Goal: Task Accomplishment & Management: Manage account settings

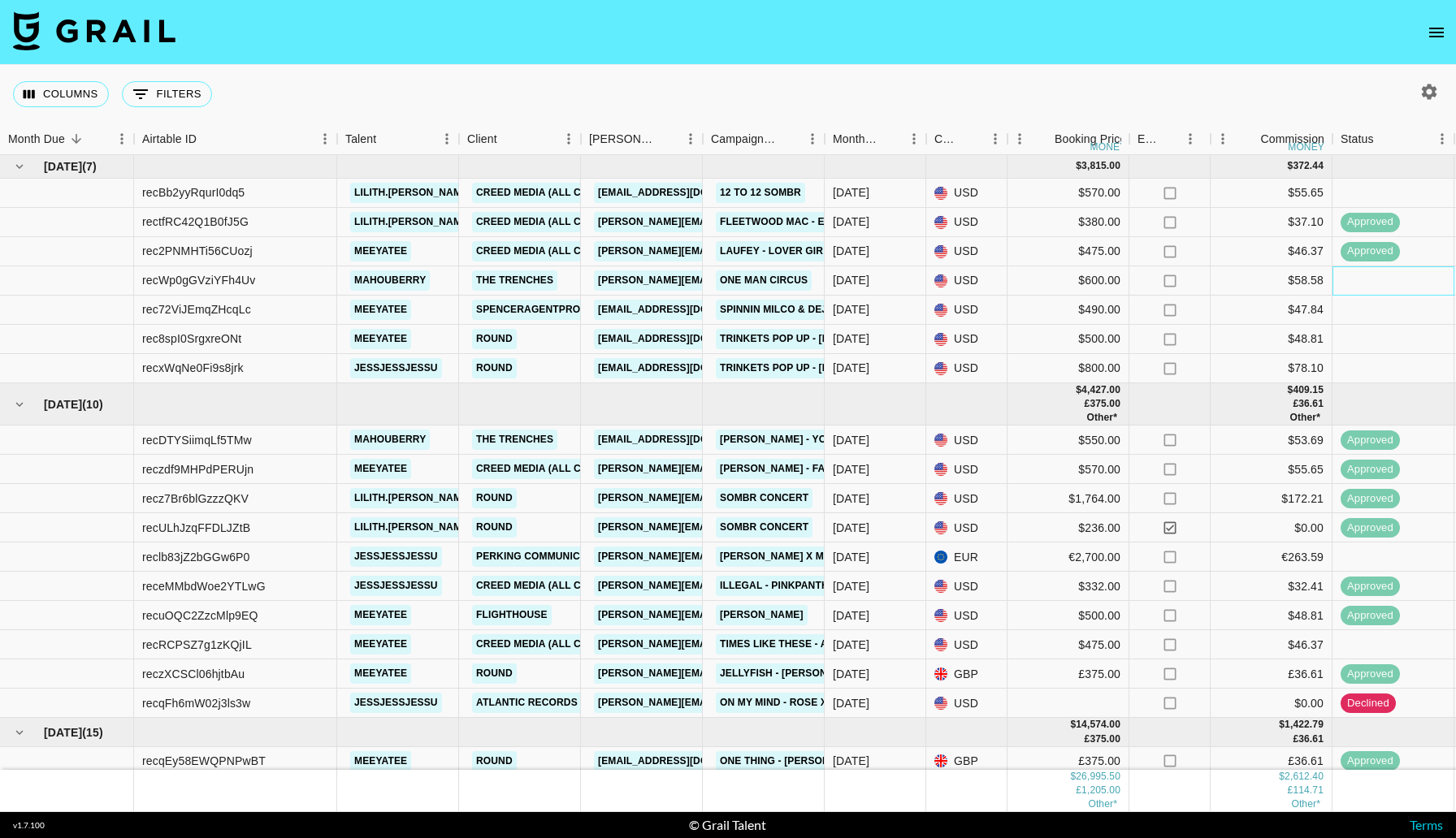
click at [1388, 281] on div at bounding box center [1393, 281] width 122 height 29
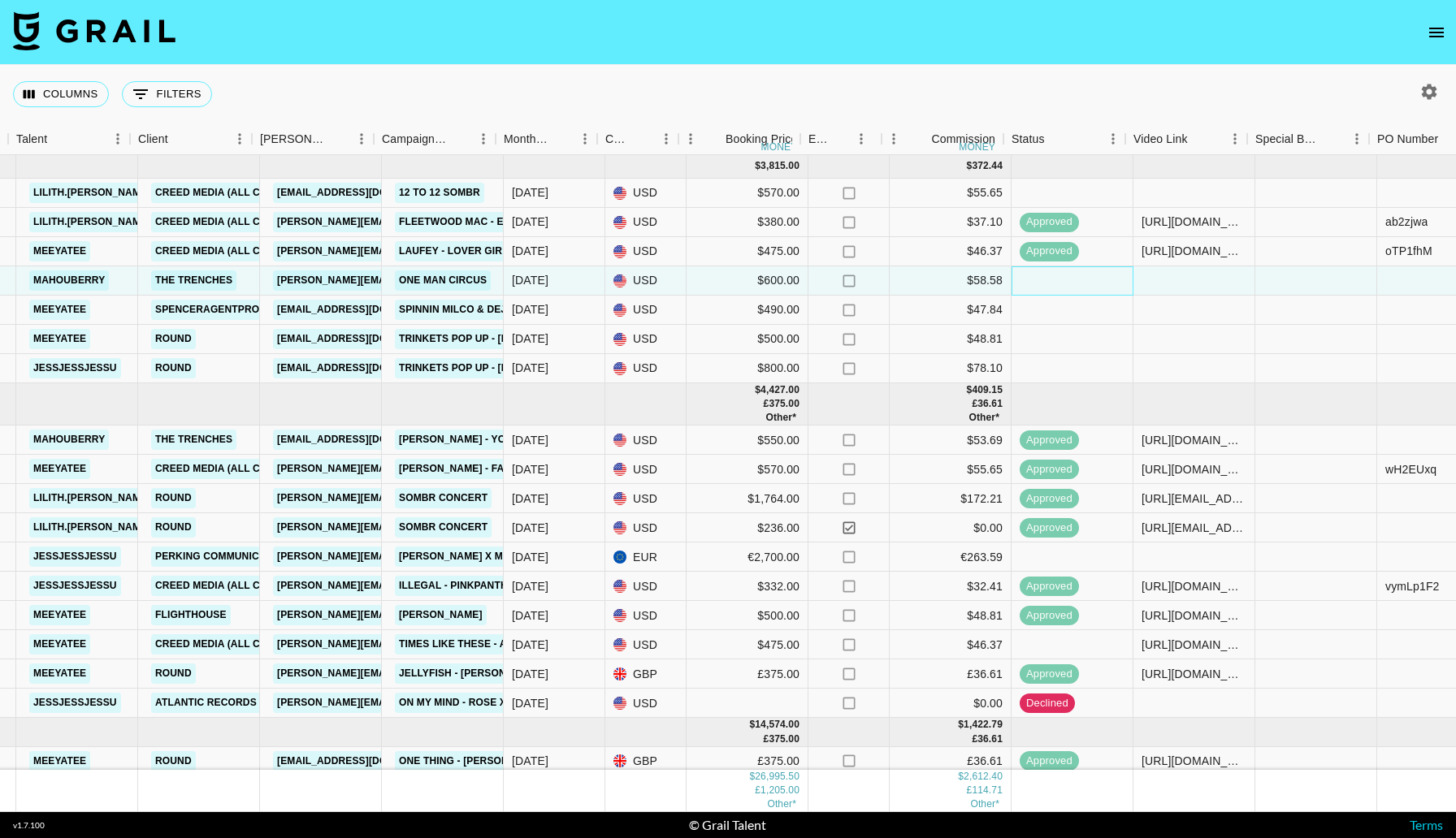
scroll to position [0, 329]
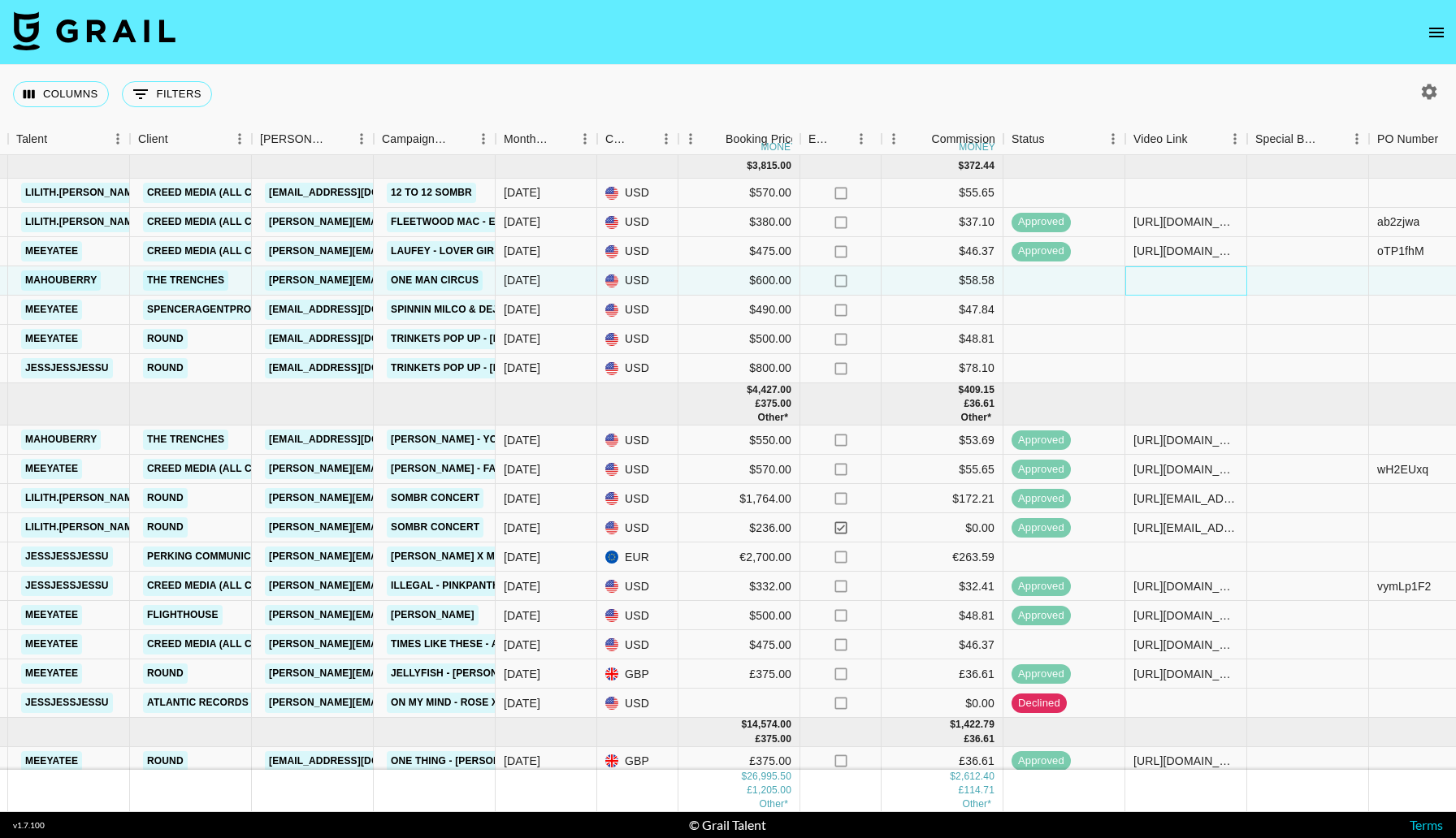
click at [1202, 286] on div at bounding box center [1186, 281] width 122 height 29
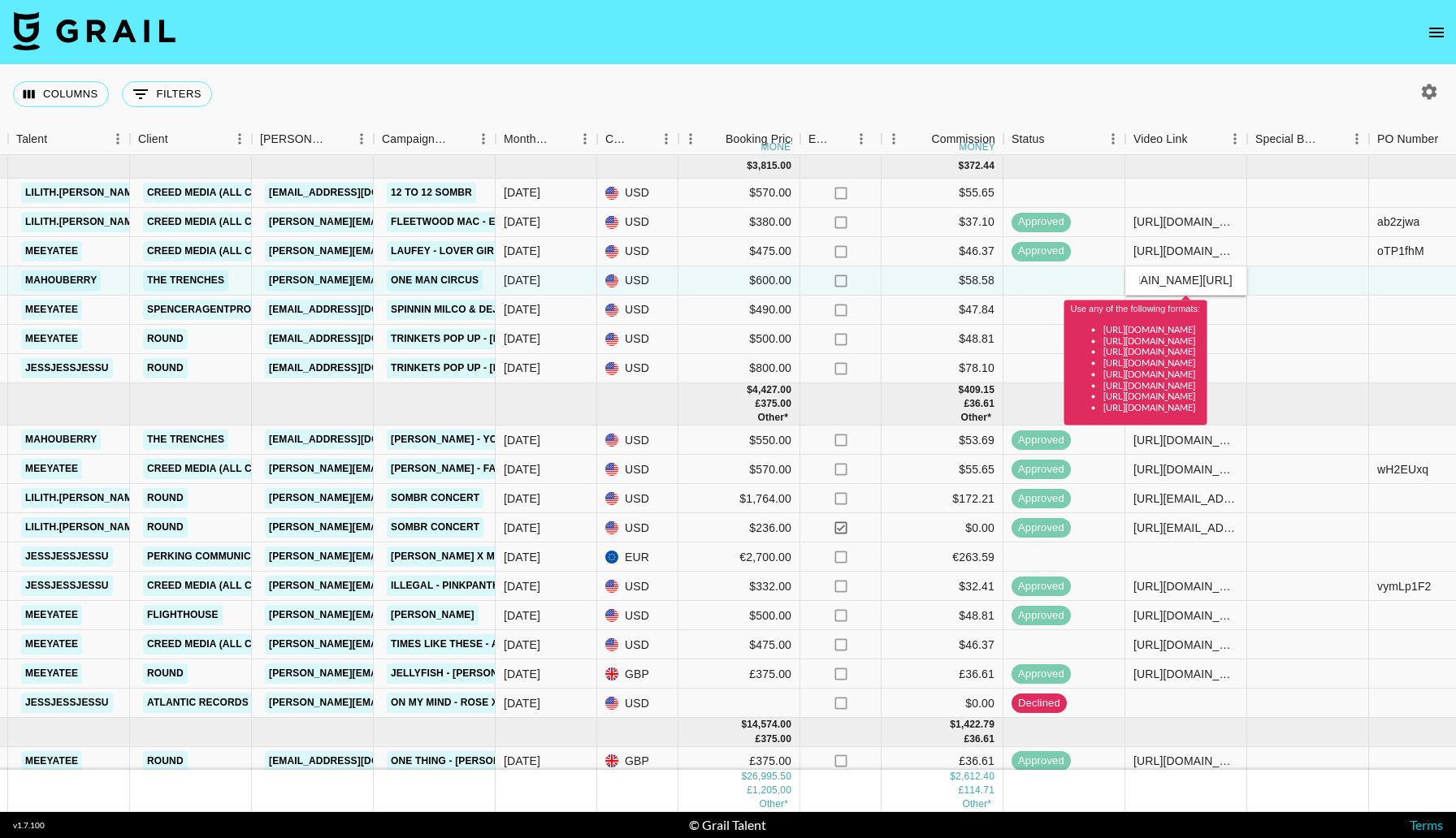
scroll to position [0, 0]
click at [1148, 285] on input "vhttps://[DOMAIN_NAME][URL]" at bounding box center [1186, 280] width 120 height 13
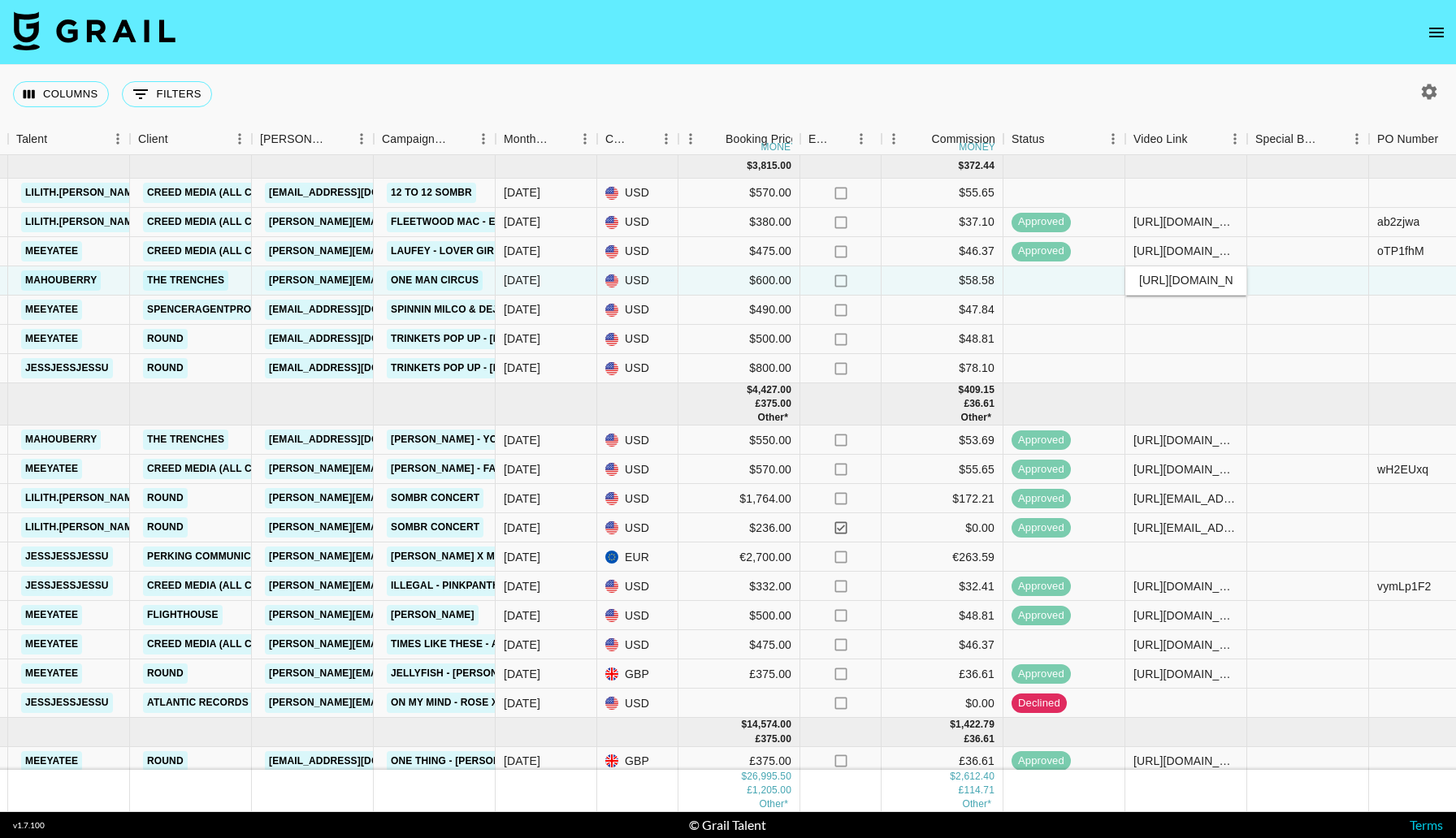
type input "[URL][DOMAIN_NAME]"
click at [1289, 285] on div at bounding box center [1308, 281] width 122 height 29
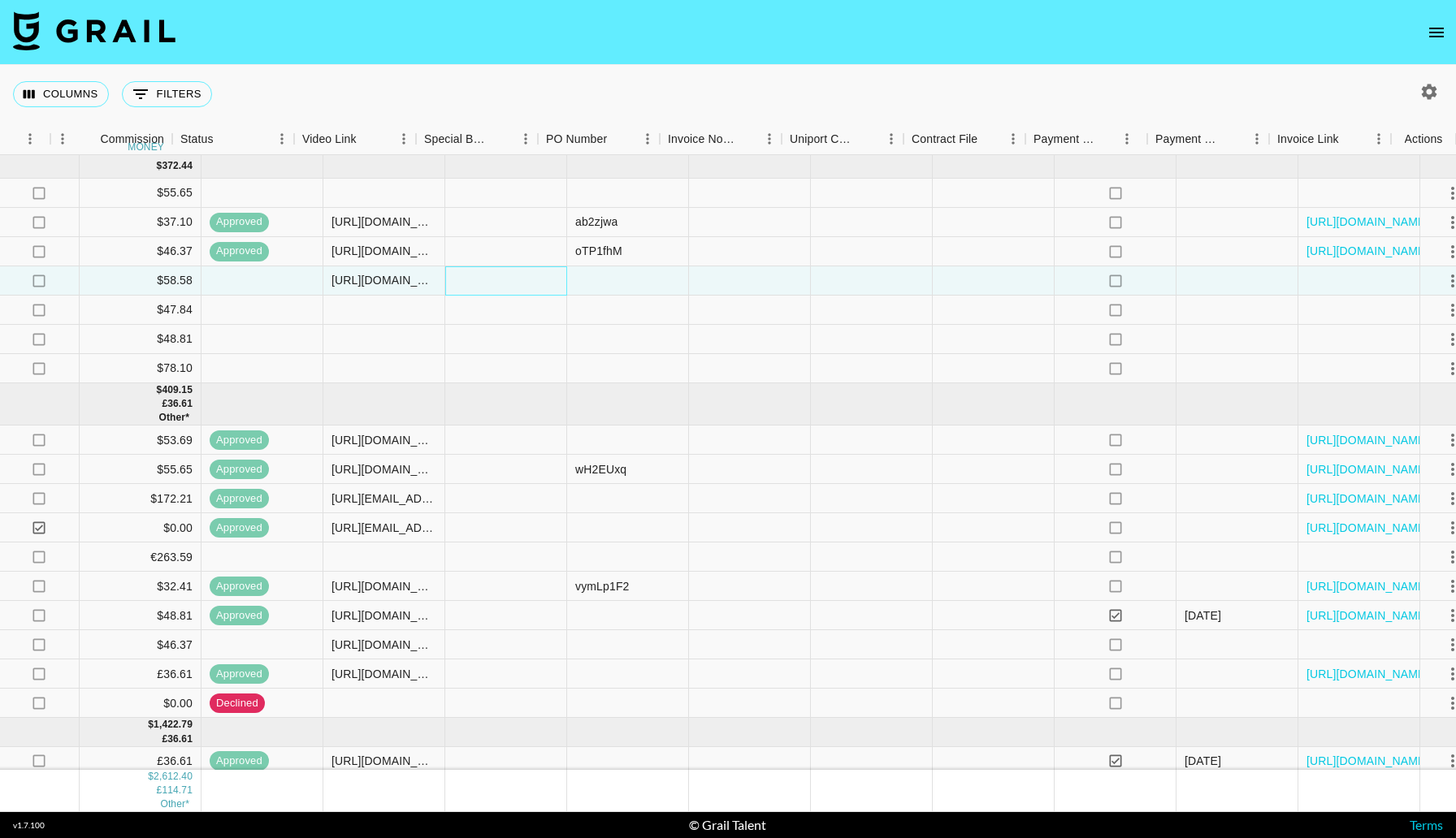
scroll to position [0, 1160]
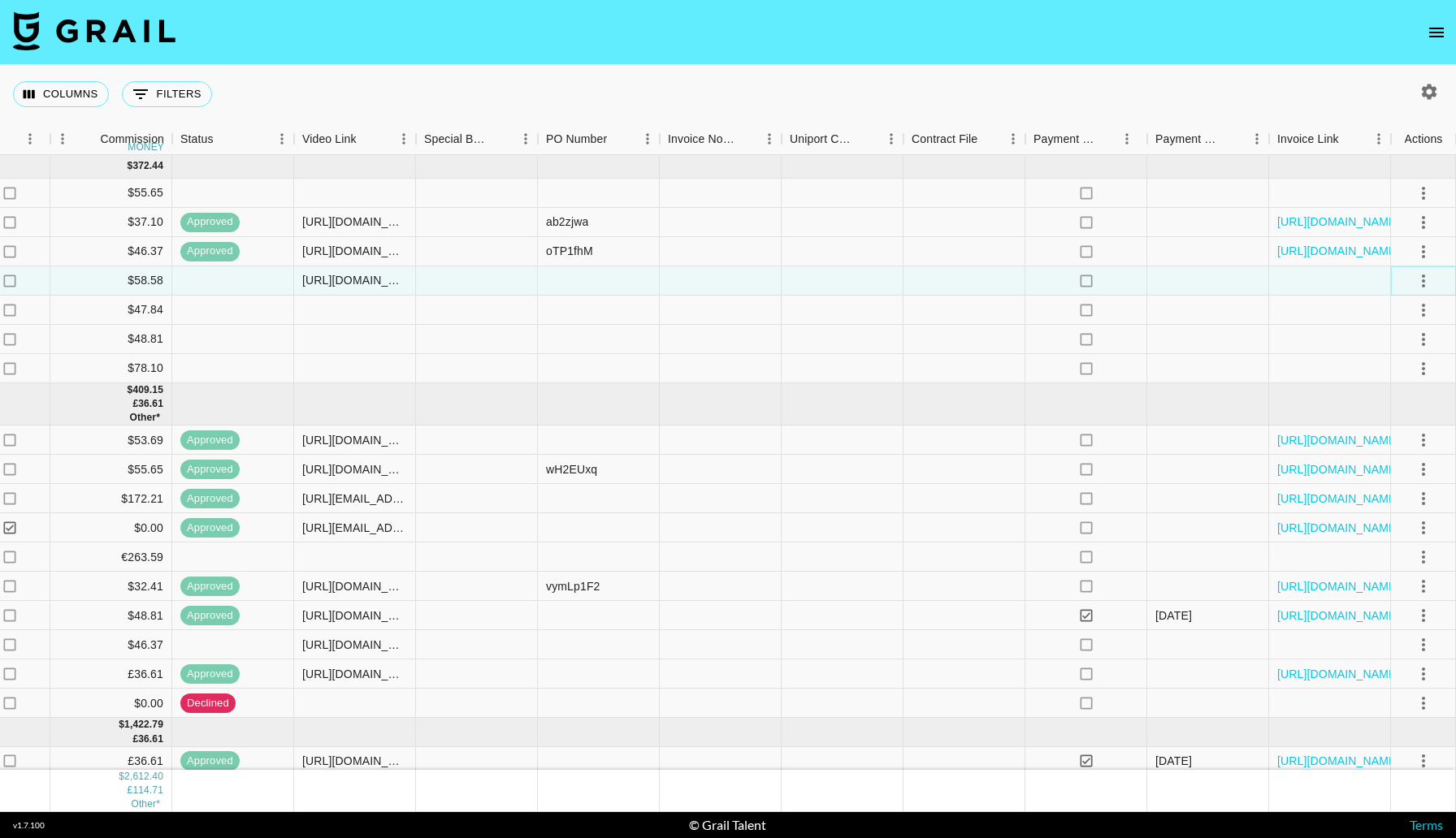
click at [1422, 281] on icon "select merge strategy" at bounding box center [1424, 281] width 4 height 13
click at [1397, 437] on div "Approve" at bounding box center [1388, 433] width 49 height 19
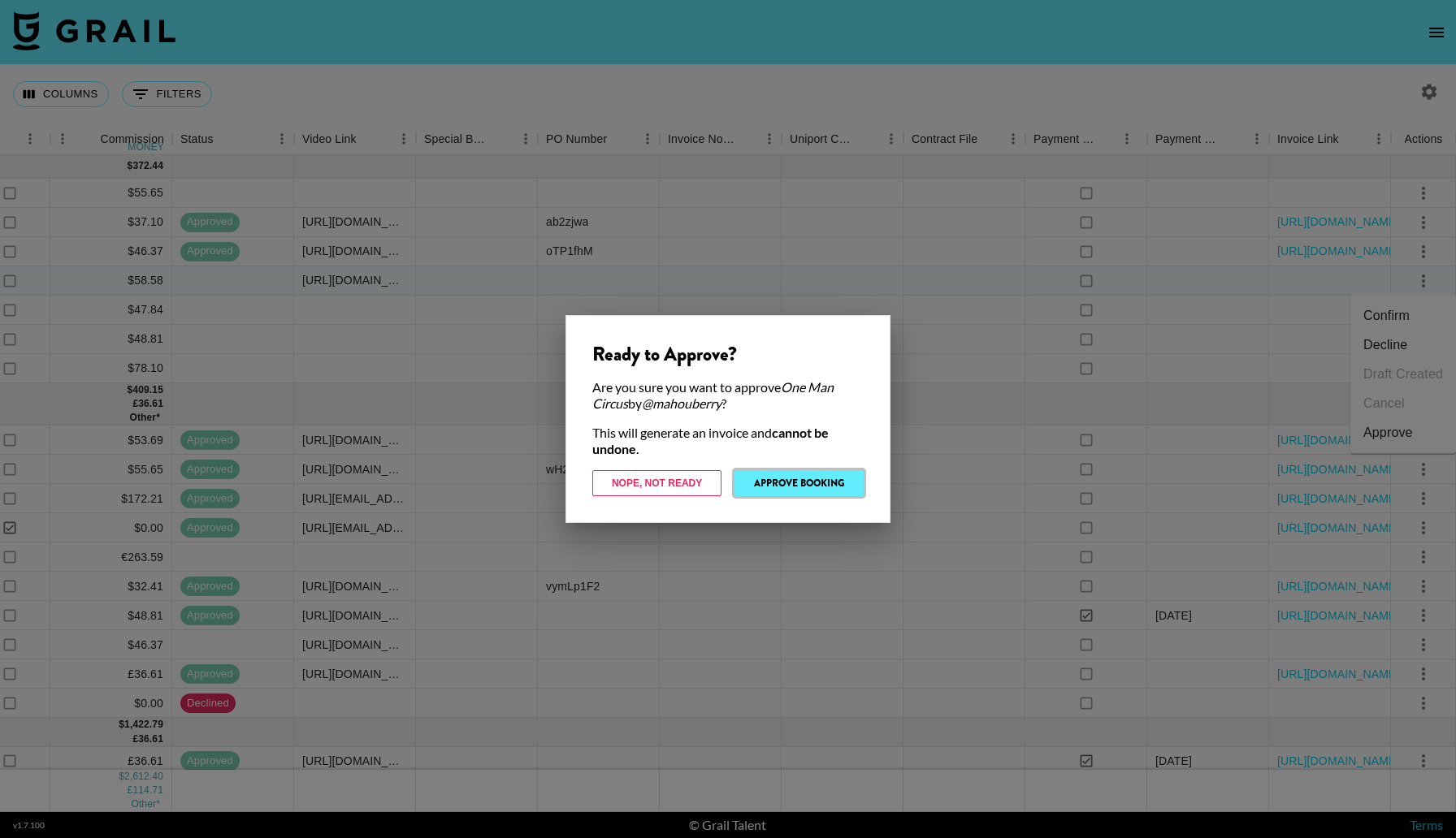
click at [760, 481] on button "Approve Booking" at bounding box center [799, 483] width 129 height 26
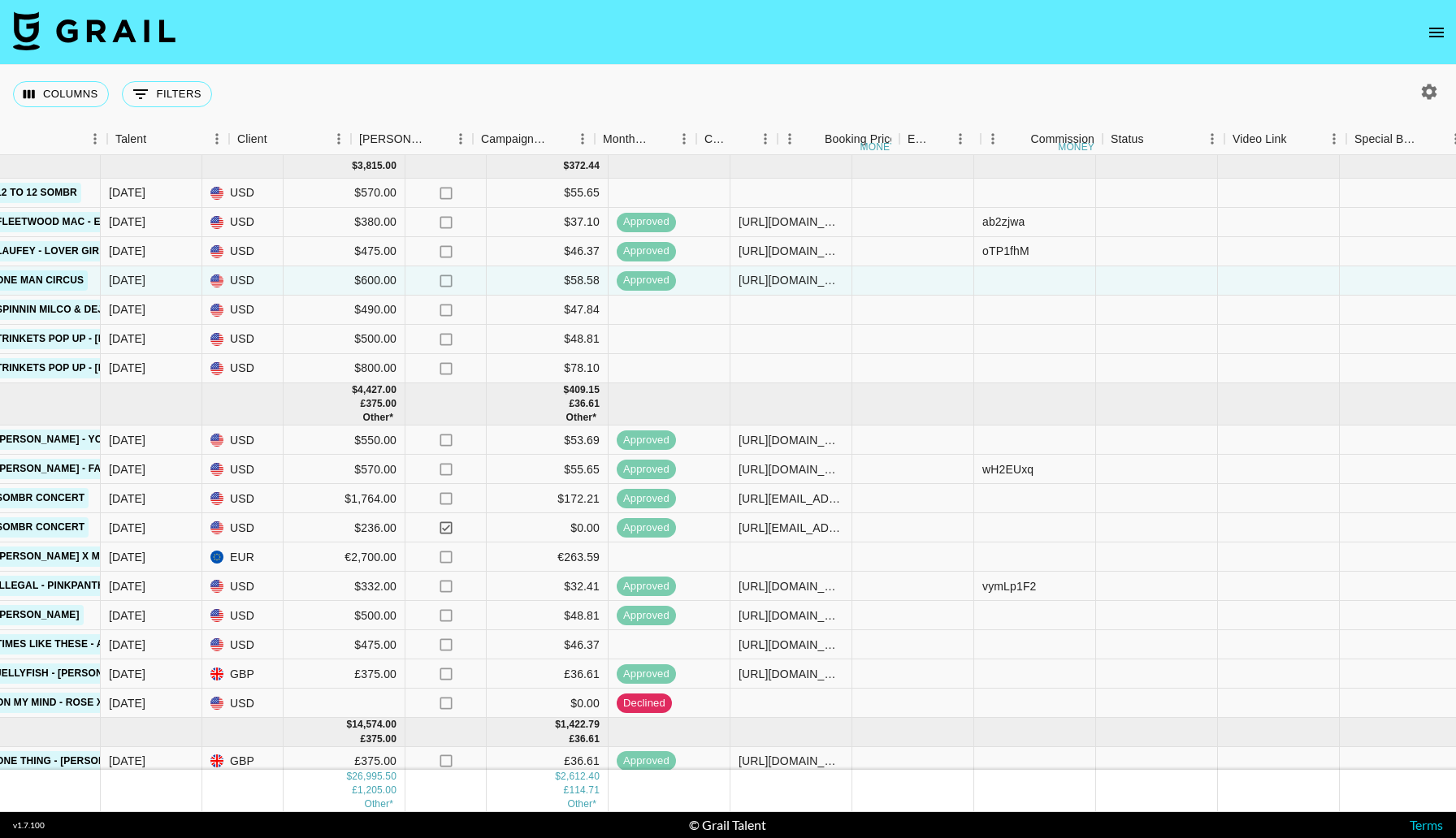
scroll to position [0, 0]
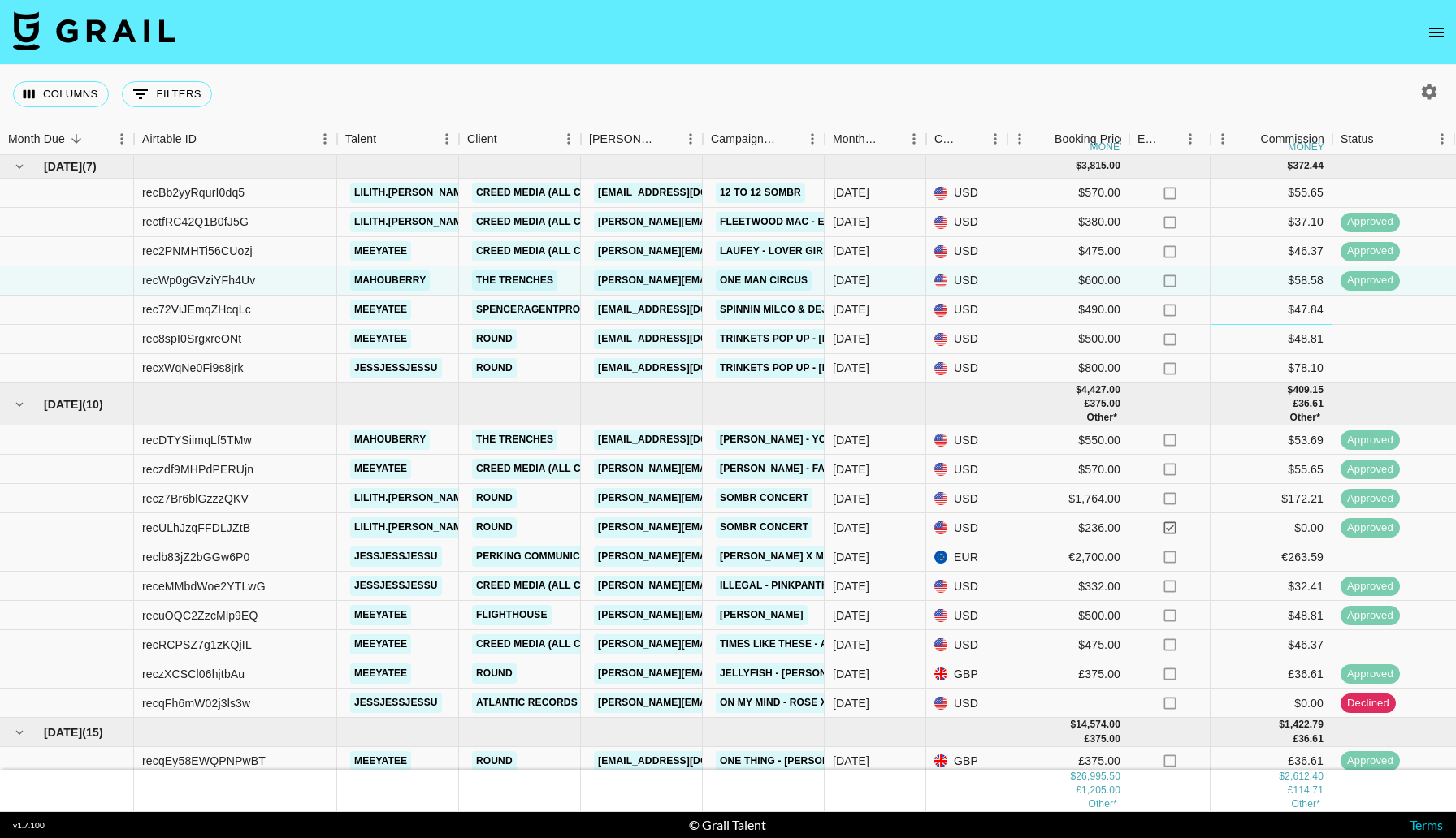
click at [1288, 304] on div "$47.84" at bounding box center [1271, 310] width 122 height 29
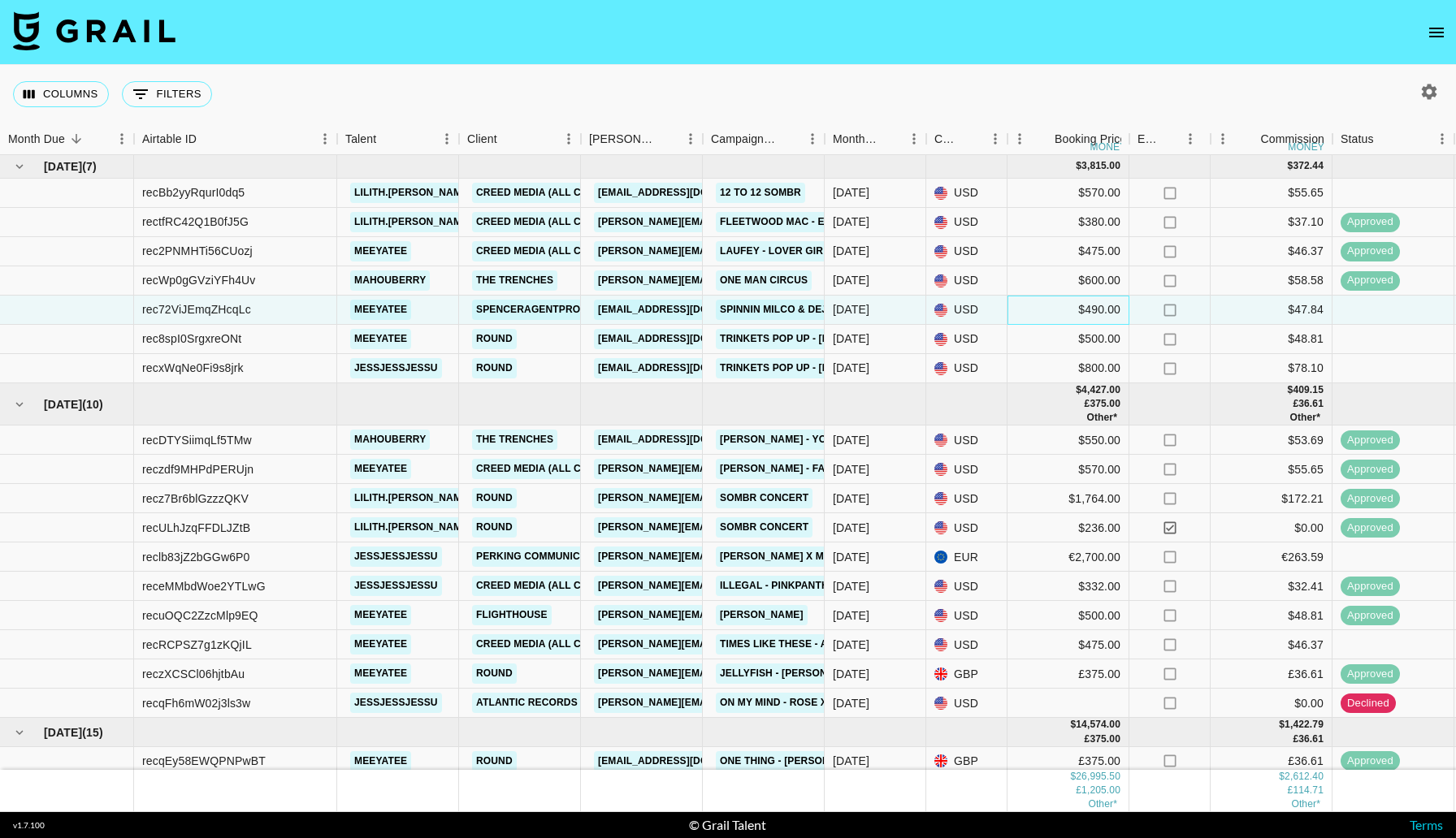
click at [1106, 306] on div "$490.00" at bounding box center [1068, 310] width 122 height 29
click at [1106, 307] on div "$490.00" at bounding box center [1068, 310] width 122 height 29
type input "4"
type input "0"
click at [1240, 311] on div "$47.84" at bounding box center [1271, 310] width 122 height 29
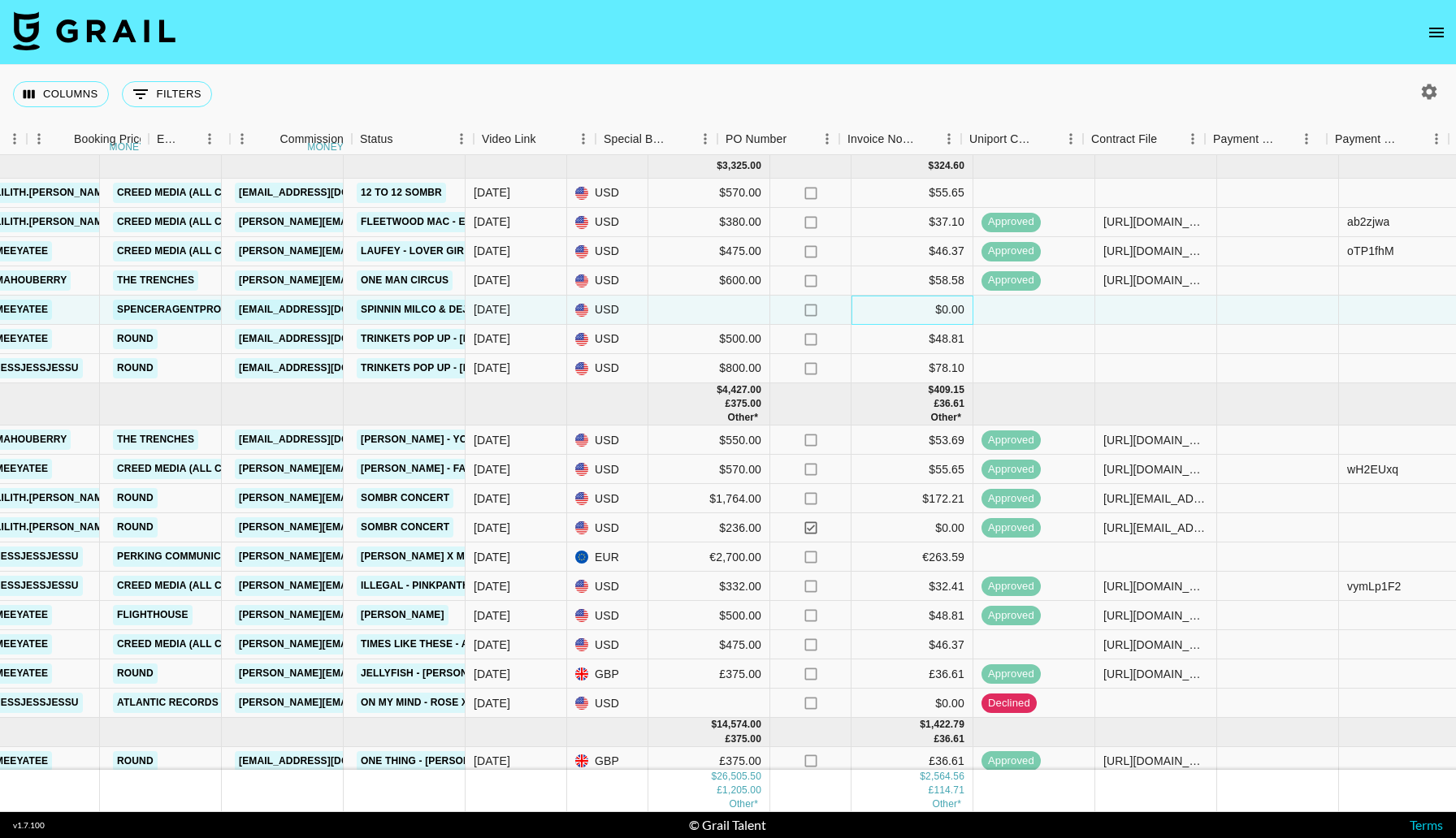
scroll to position [0, 1160]
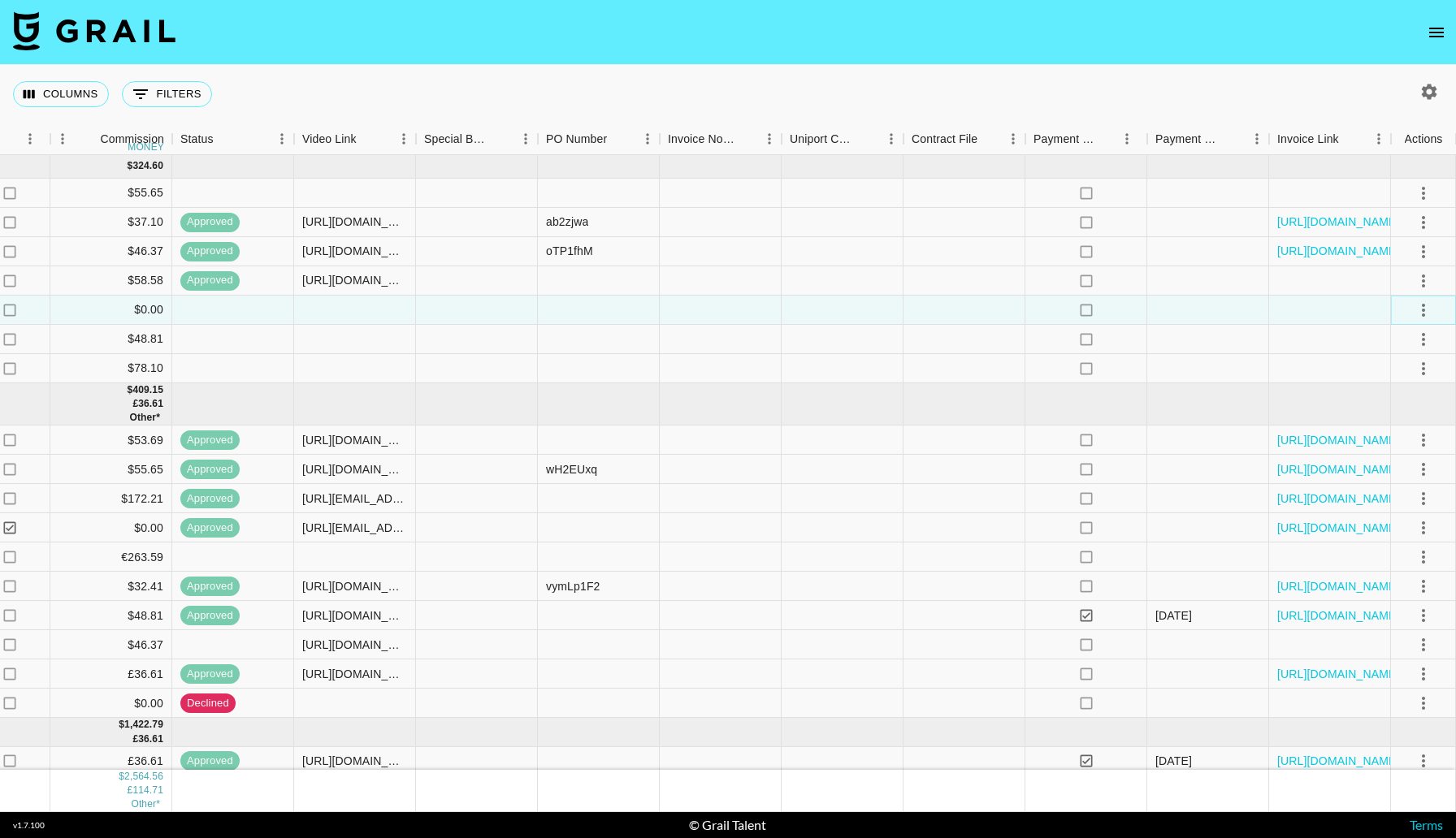
click at [1436, 314] on button "select merge strategy" at bounding box center [1424, 310] width 27 height 27
click at [1397, 367] on li "Decline" at bounding box center [1403, 374] width 105 height 29
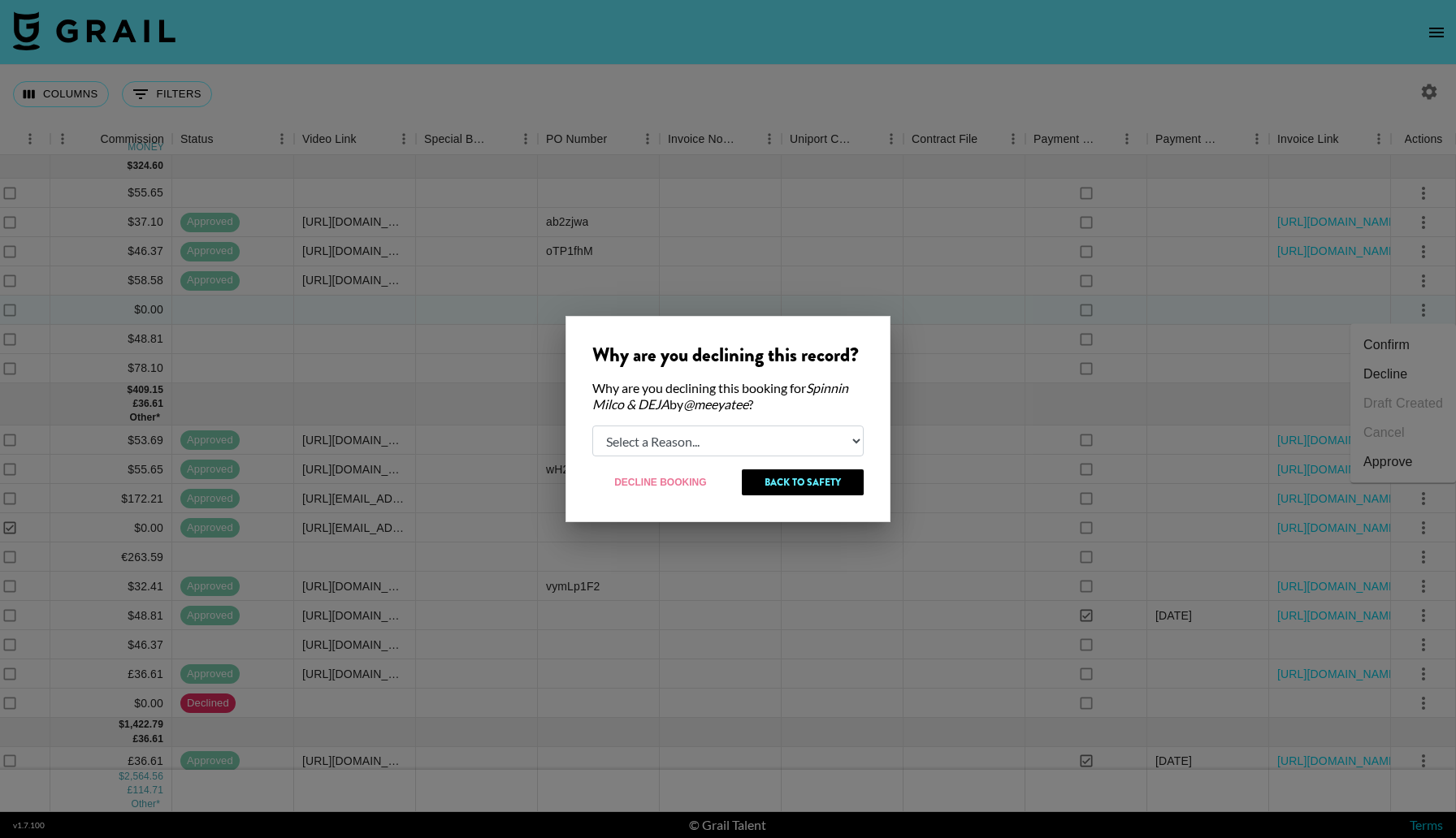
click at [675, 428] on select "Select a Reason... Relogging this deal due to a data issue The [PERSON_NAME] ca…" at bounding box center [728, 441] width 272 height 31
select select "booker_cancel"
click at [693, 482] on button "Decline Booking" at bounding box center [661, 482] width 137 height 26
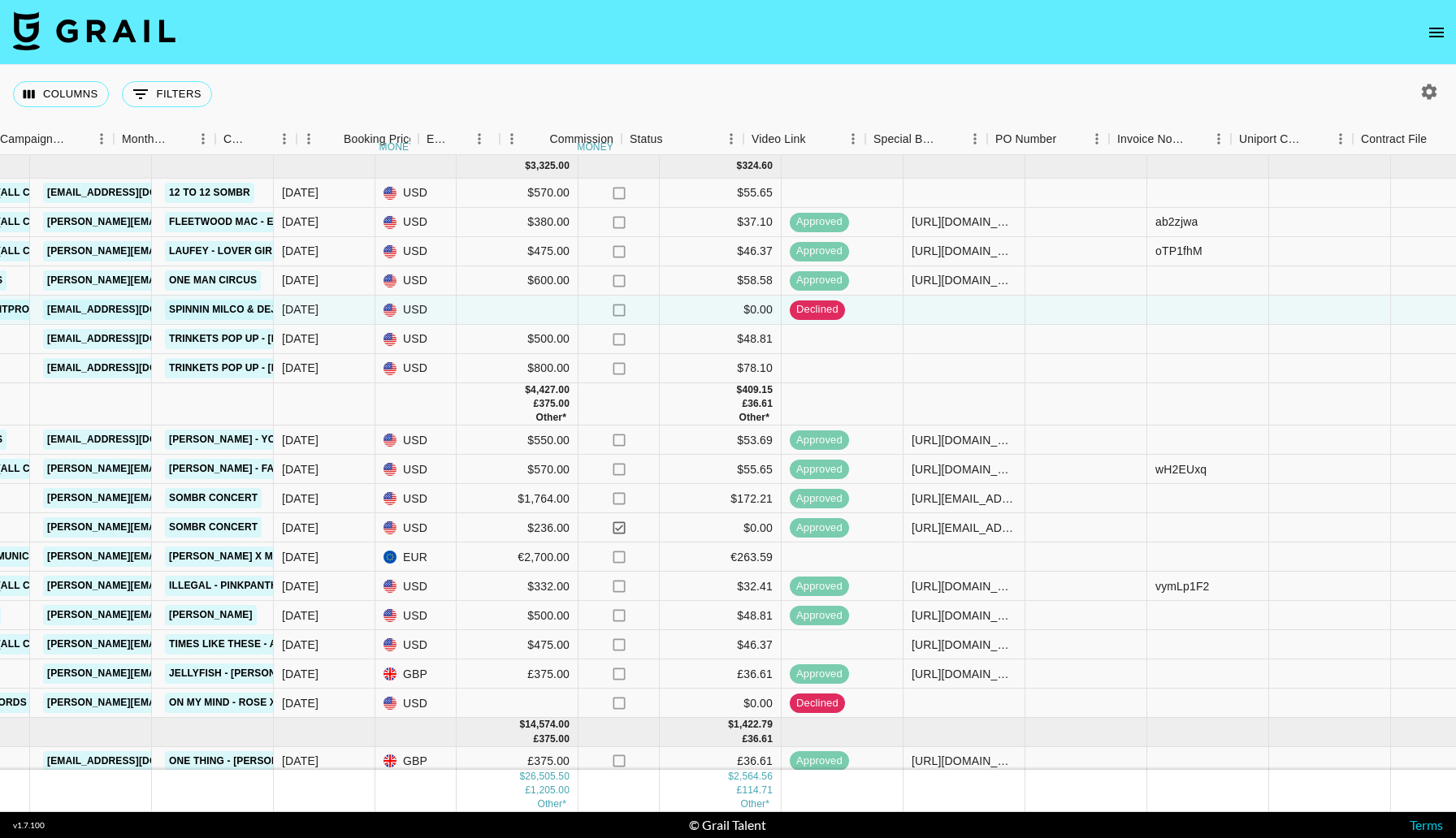
scroll to position [0, 0]
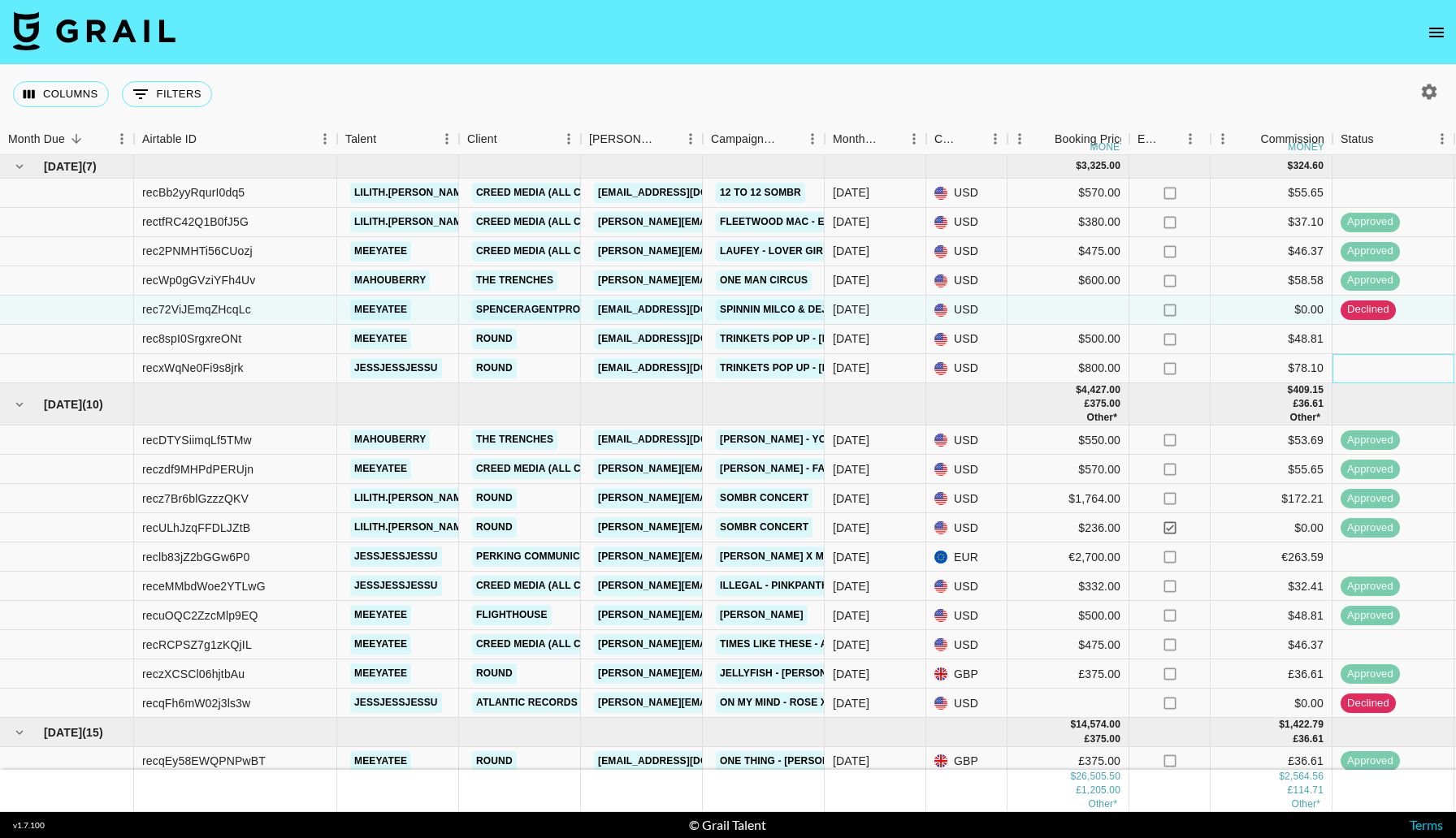
click at [1382, 360] on div at bounding box center [1393, 369] width 122 height 29
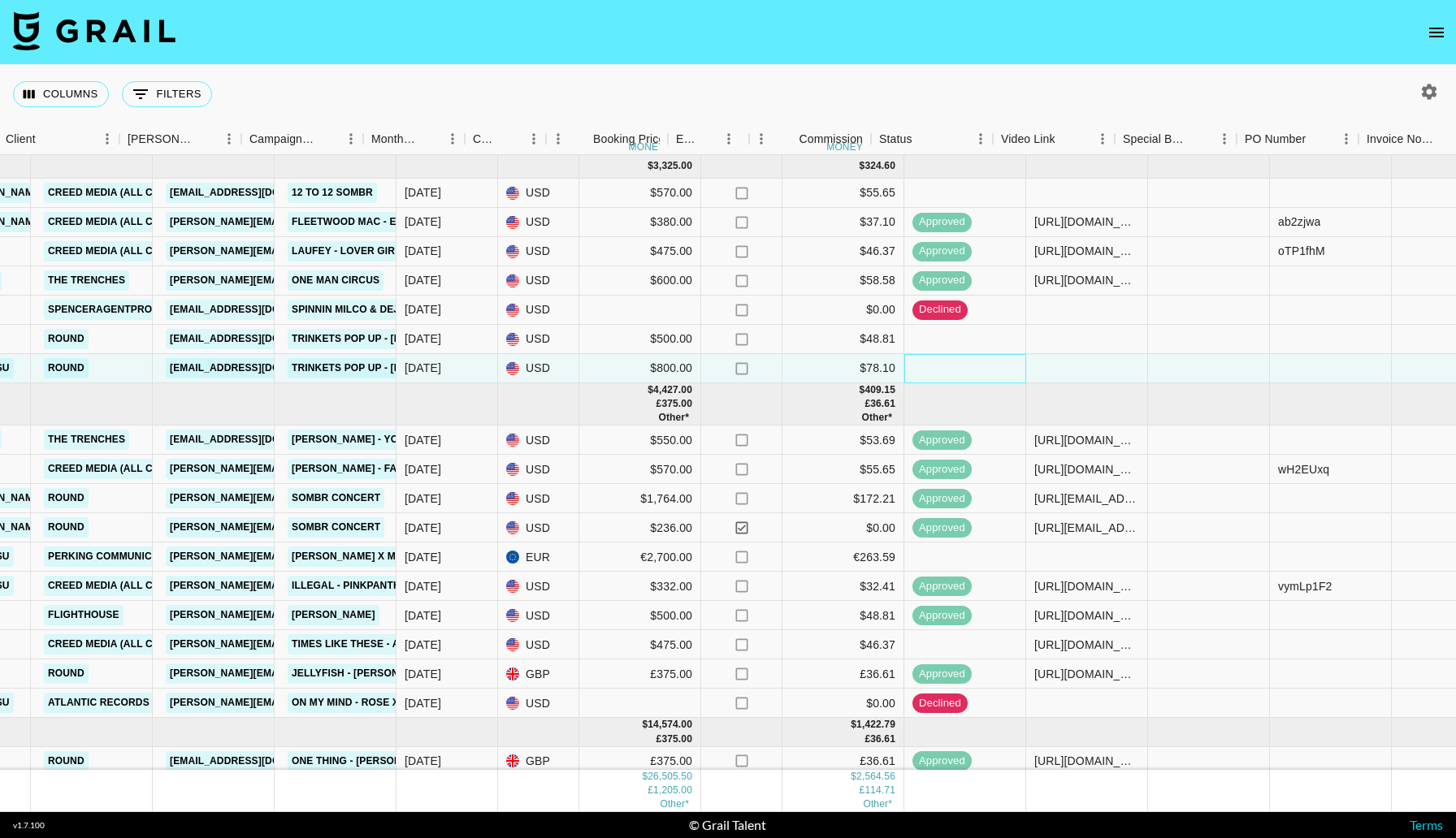
scroll to position [0, 461]
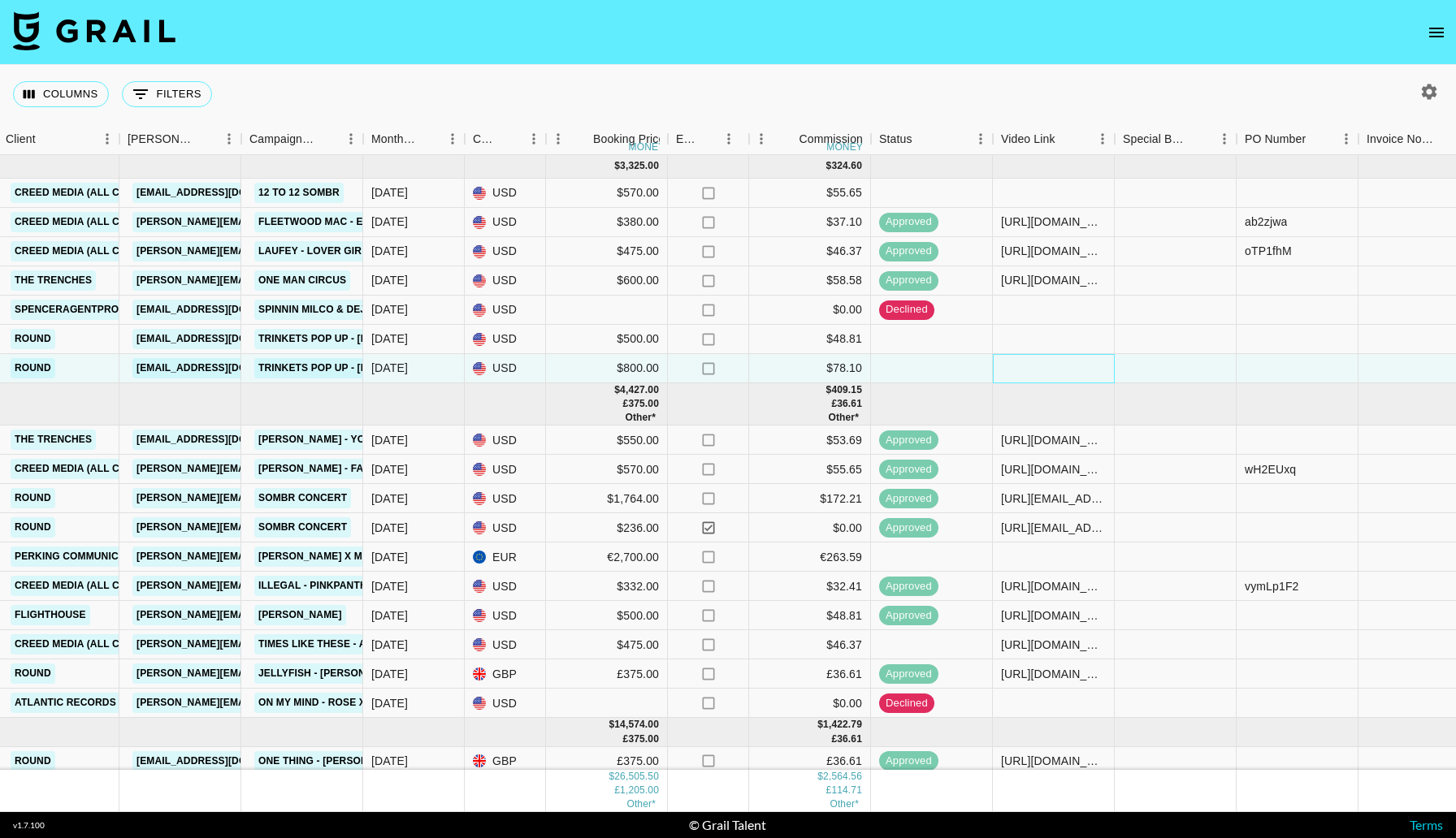
click at [1062, 362] on div at bounding box center [1053, 369] width 122 height 29
click at [1012, 371] on input "vhttps://[DOMAIN_NAME][URL]" at bounding box center [1053, 368] width 120 height 13
type input "[URL][DOMAIN_NAME]"
click at [1149, 377] on div at bounding box center [1175, 369] width 122 height 29
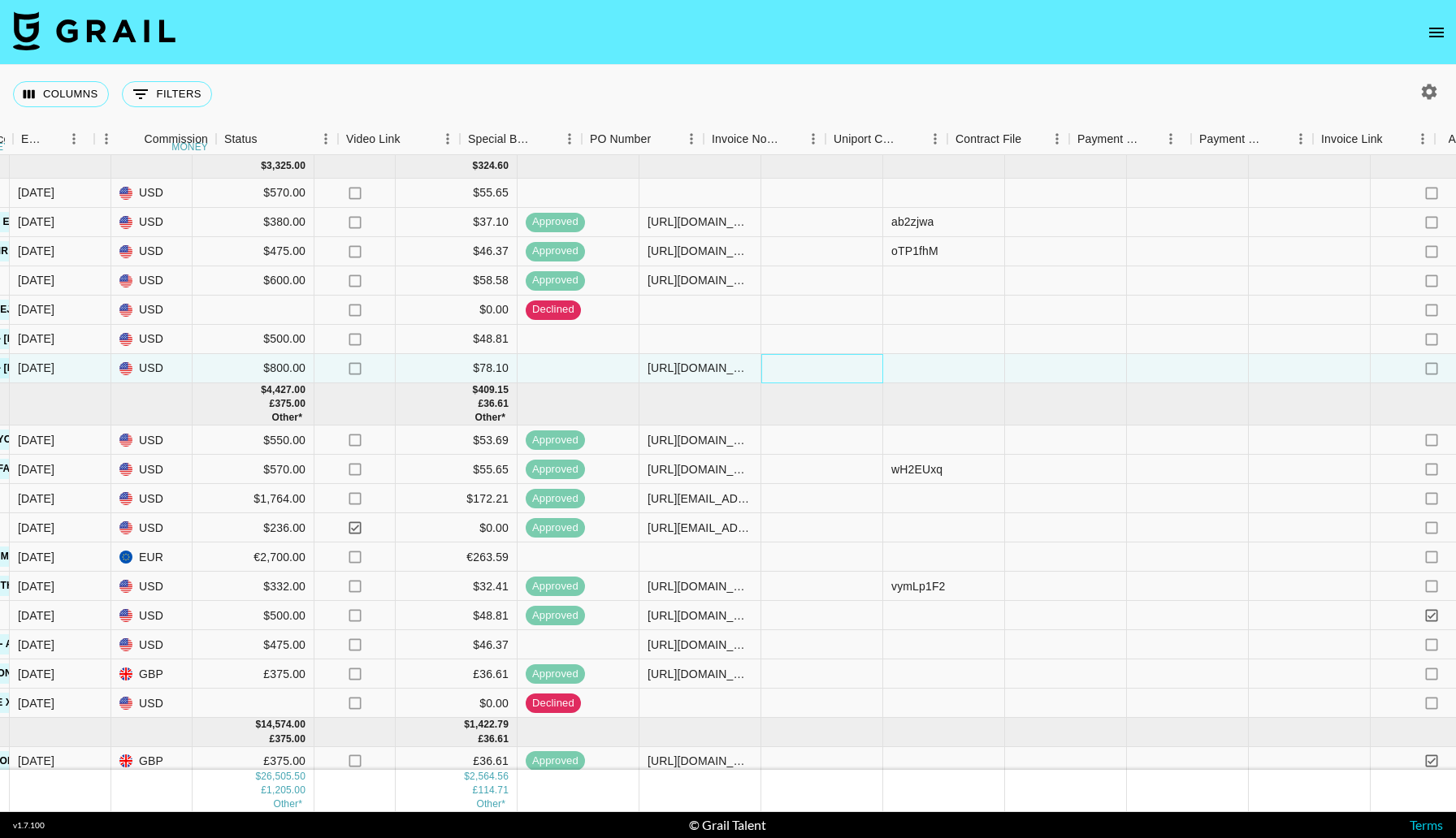
scroll to position [0, 1160]
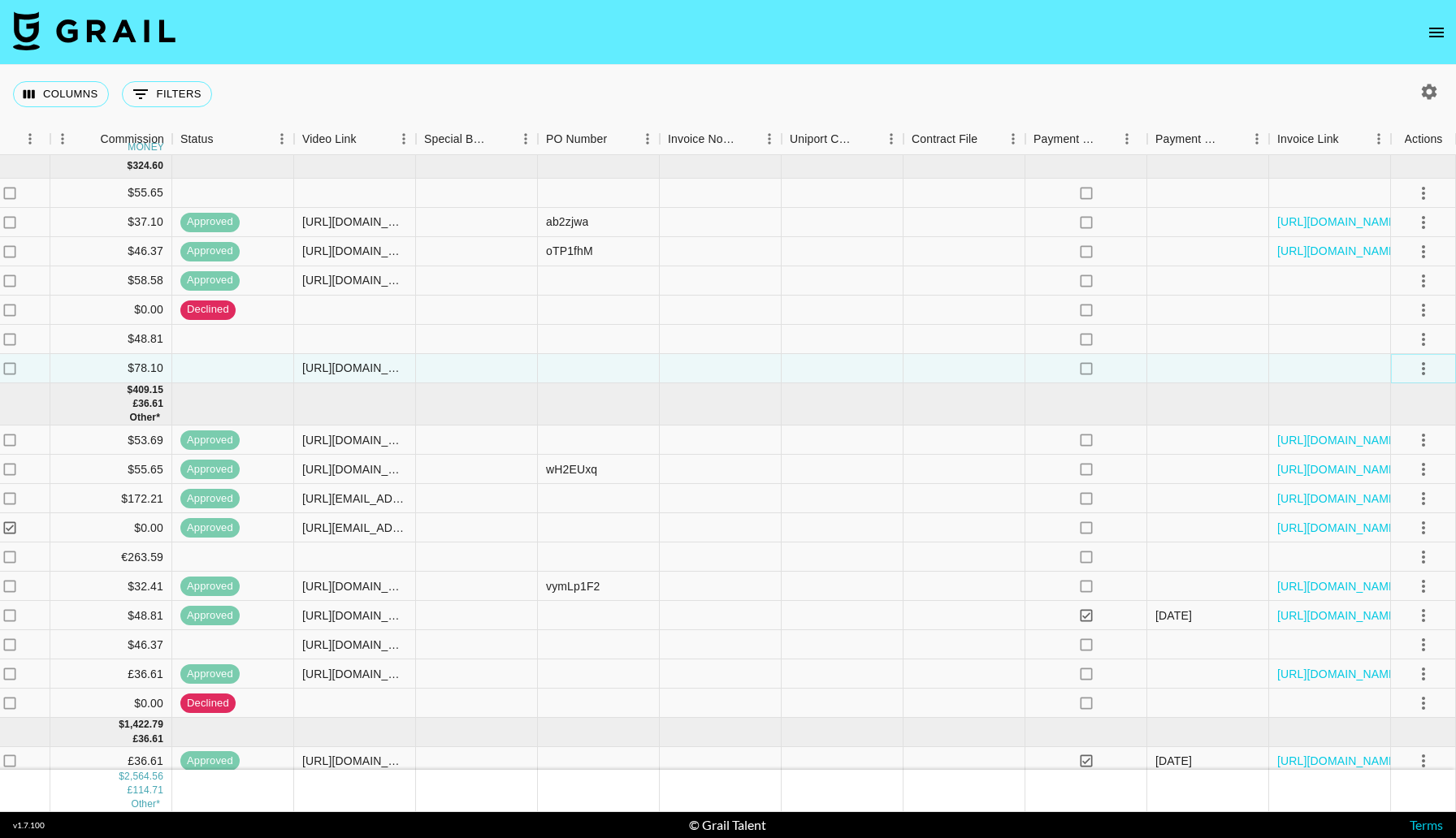
click at [1423, 358] on button "select merge strategy" at bounding box center [1424, 369] width 27 height 27
click at [1386, 521] on div "Approve" at bounding box center [1388, 521] width 49 height 19
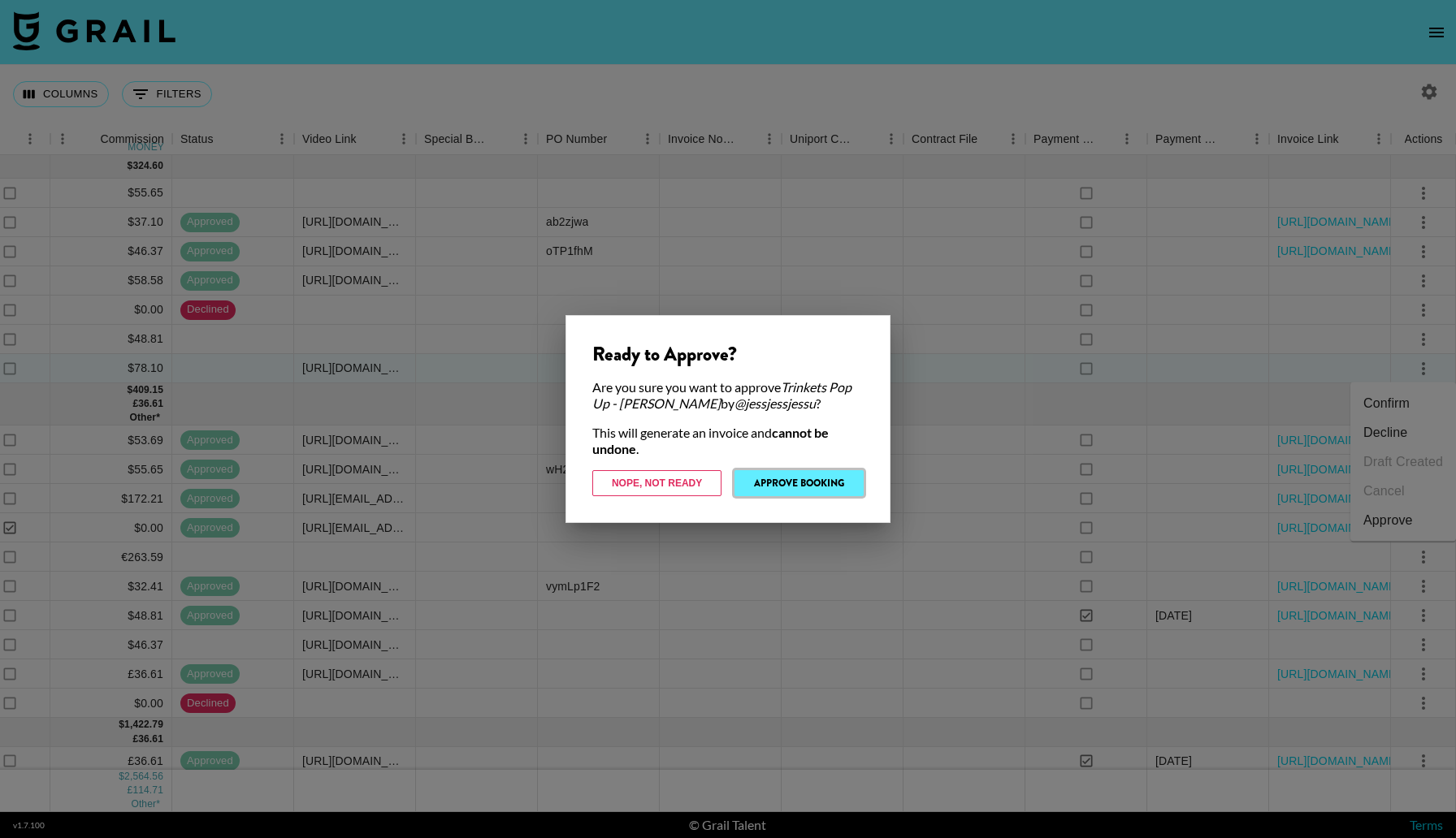
click at [793, 478] on button "Approve Booking" at bounding box center [799, 483] width 129 height 26
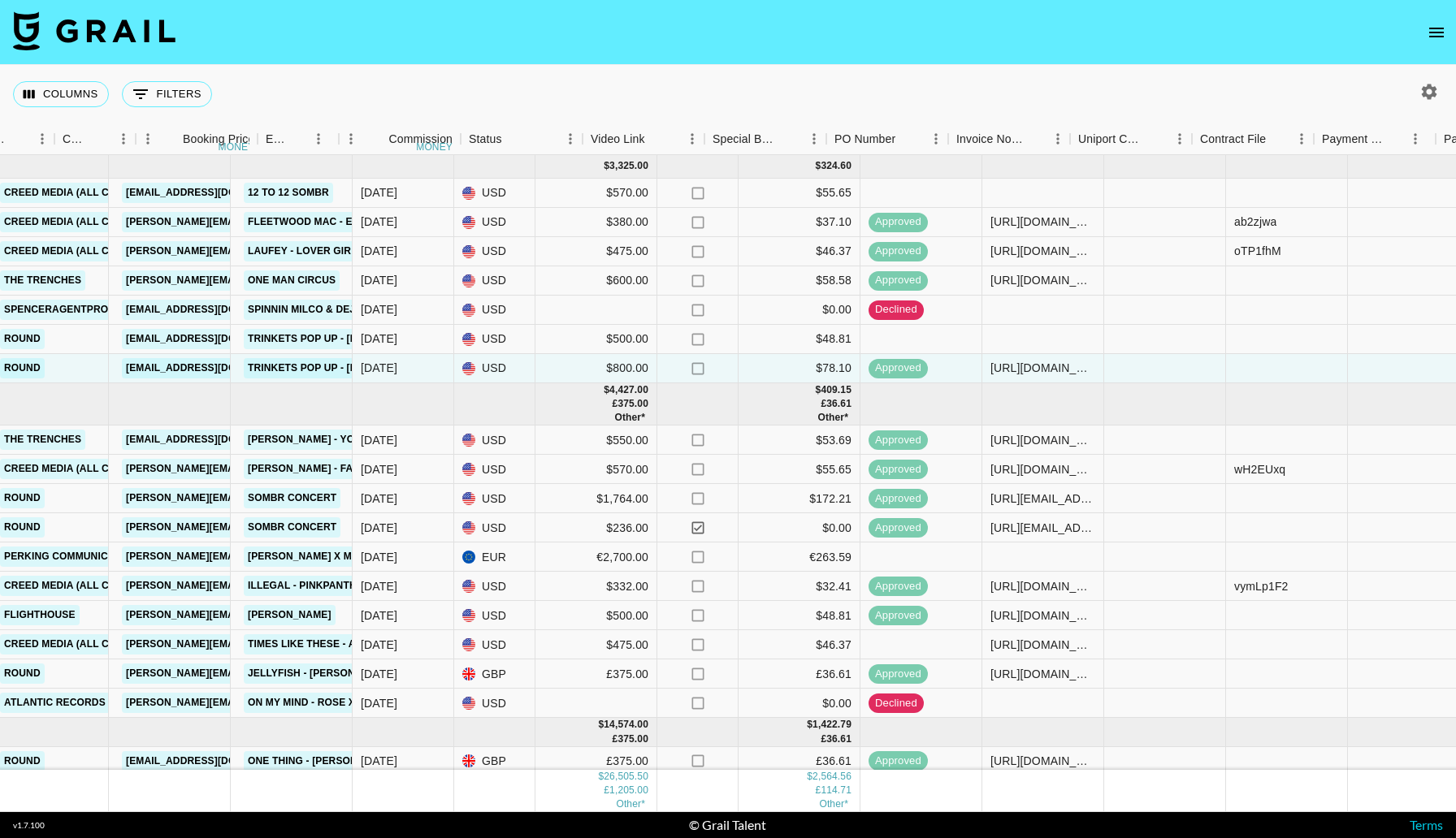
scroll to position [0, 0]
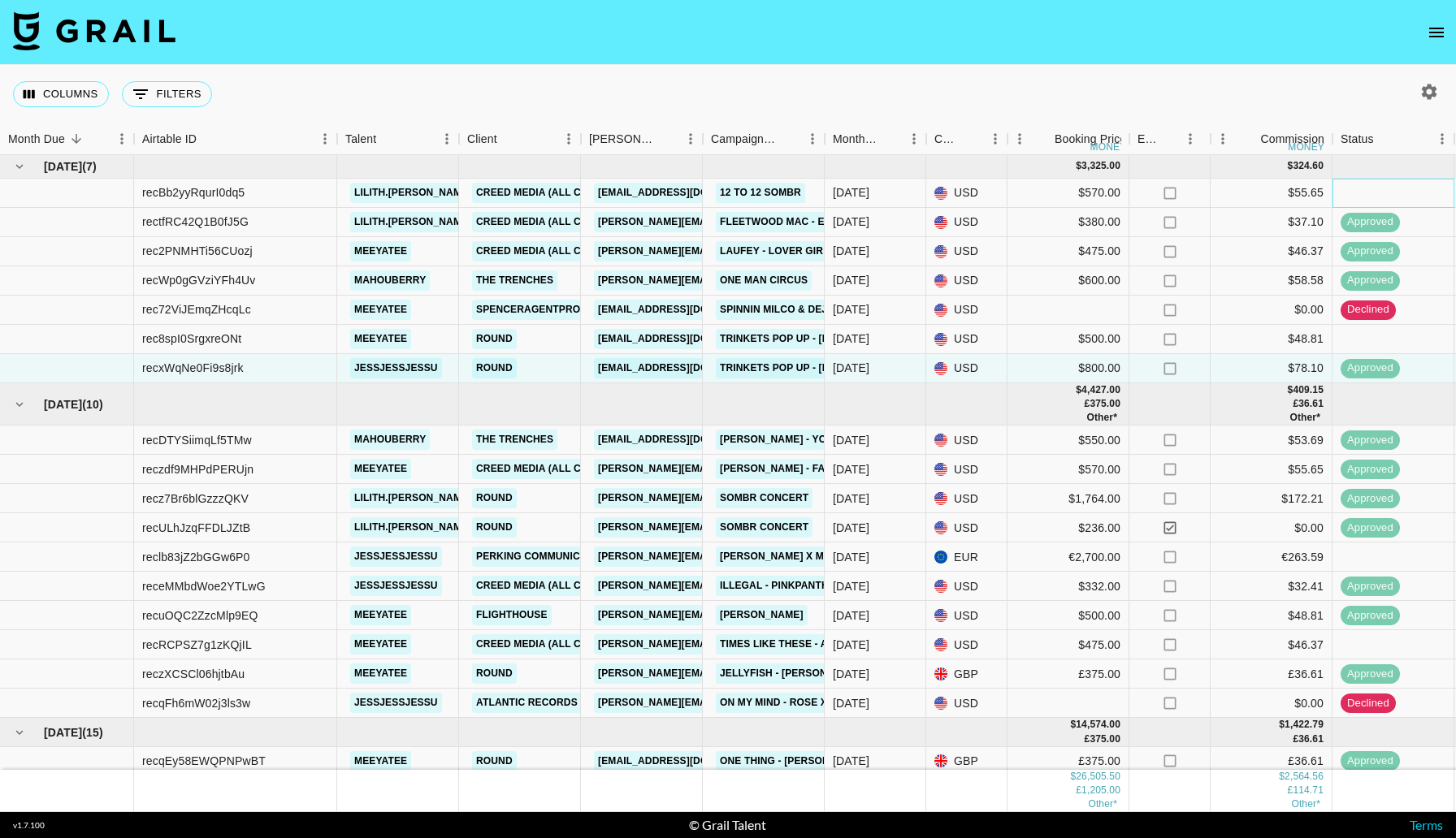
click at [1360, 192] on div at bounding box center [1393, 193] width 122 height 29
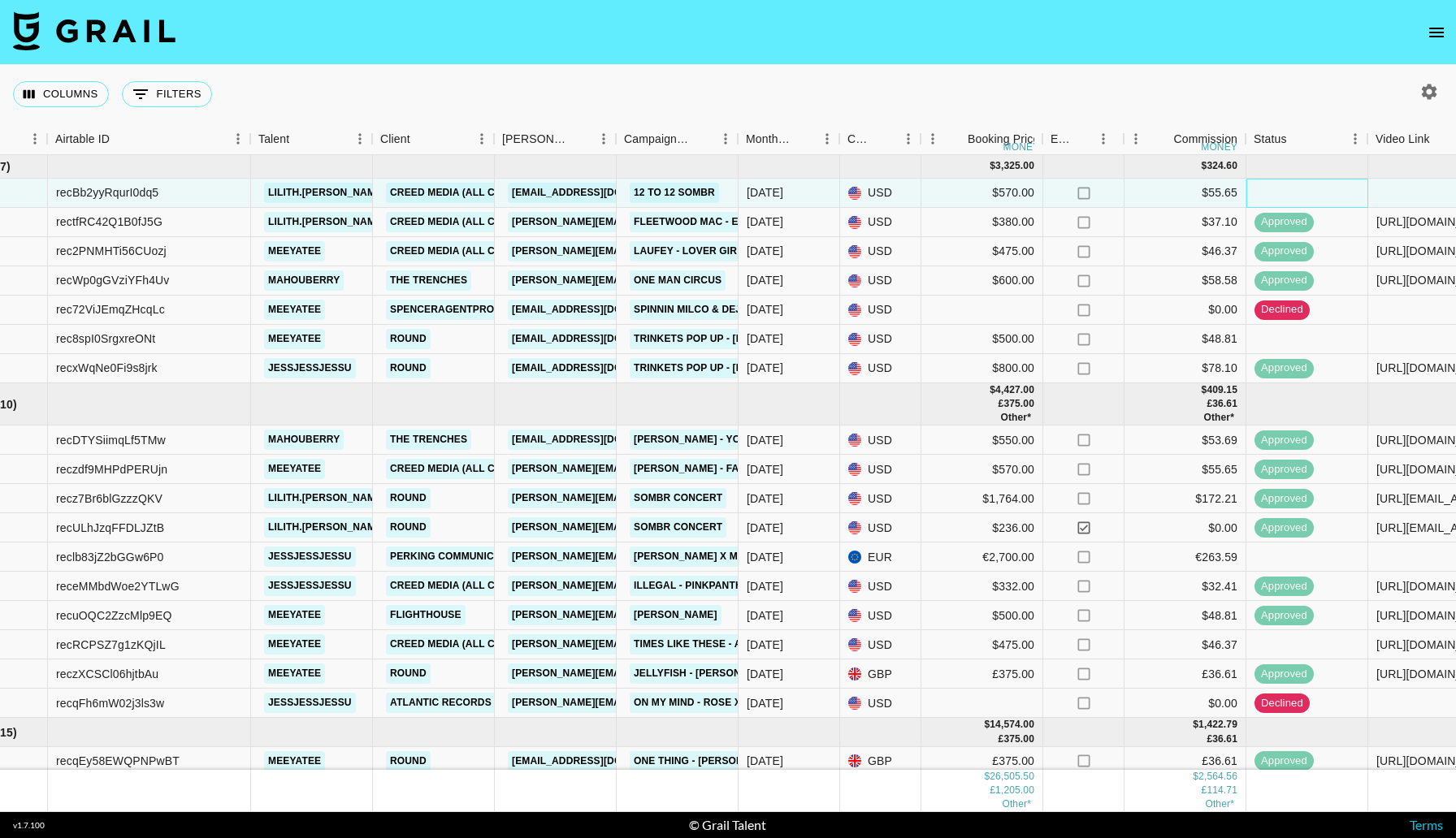
scroll to position [0, 87]
click at [1382, 190] on div at bounding box center [1428, 193] width 122 height 29
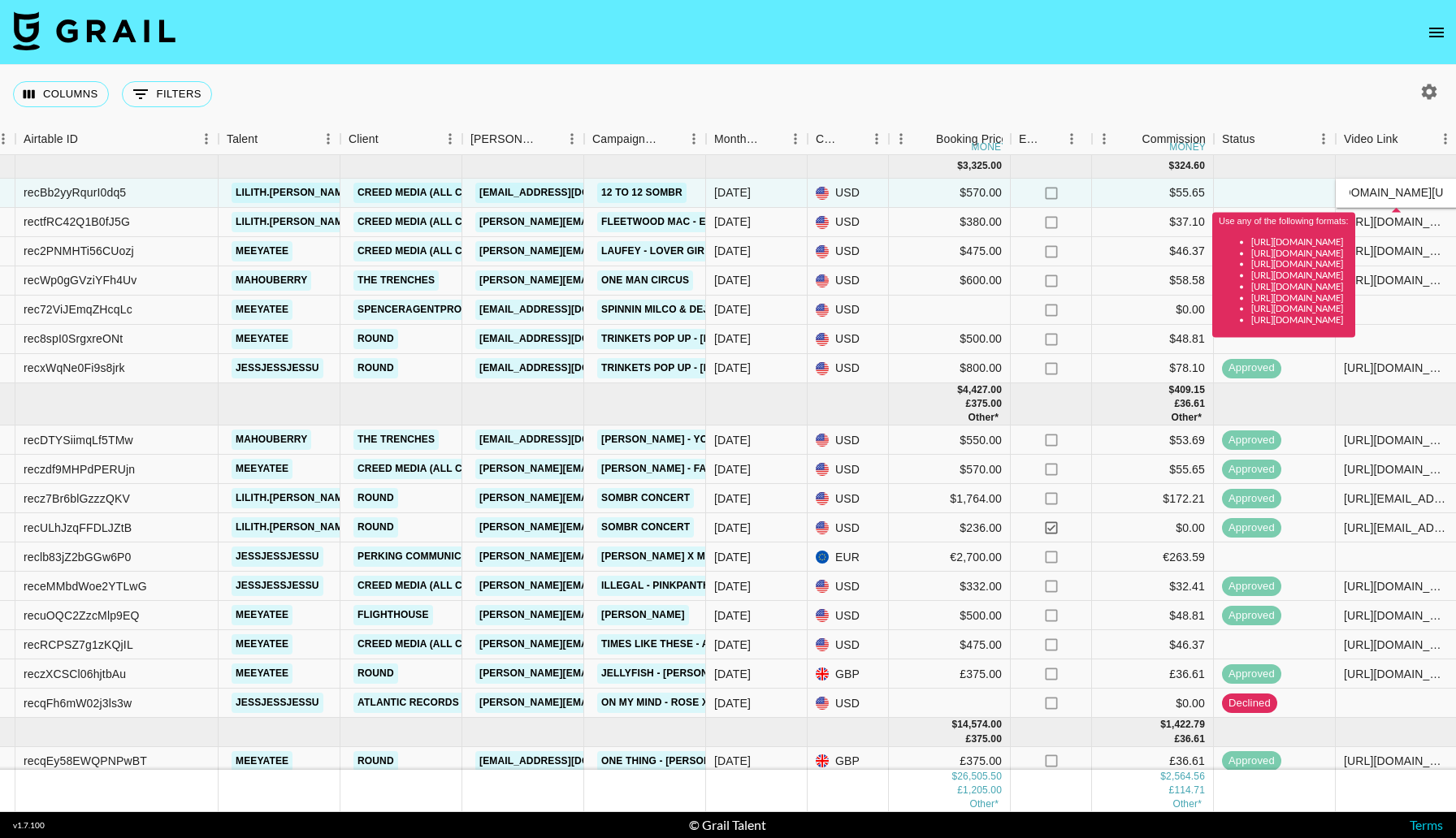
scroll to position [0, 0]
click at [1357, 195] on input "vhttps://[DOMAIN_NAME][URL][DOMAIN_NAME][PERSON_NAME]" at bounding box center [1397, 192] width 120 height 13
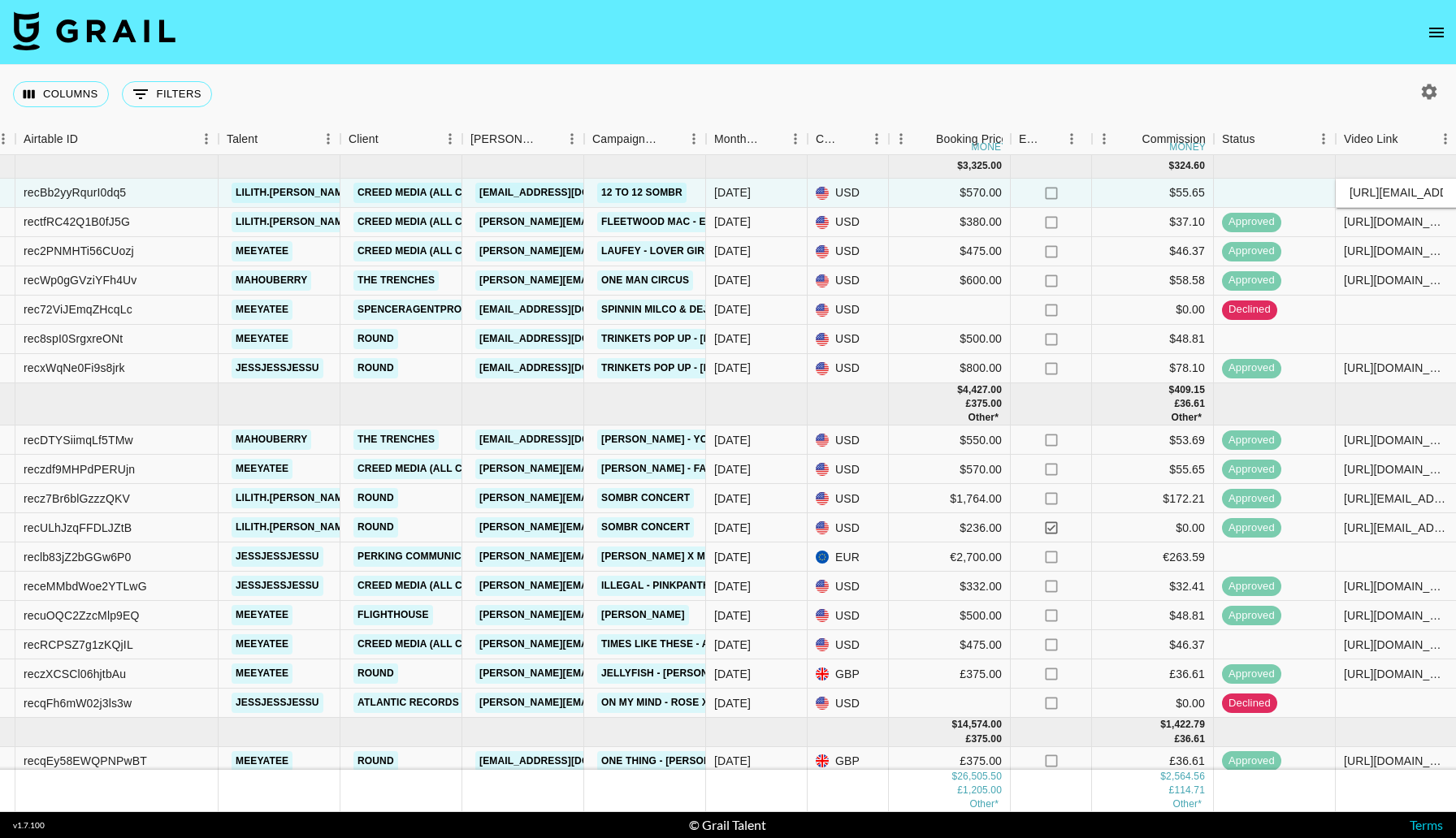
type input "[URL][EMAIL_ADDRESS][DOMAIN_NAME][DOMAIN_NAME][PERSON_NAME]"
click at [1295, 193] on div at bounding box center [1275, 193] width 122 height 29
click at [1230, 348] on div at bounding box center [1275, 339] width 122 height 29
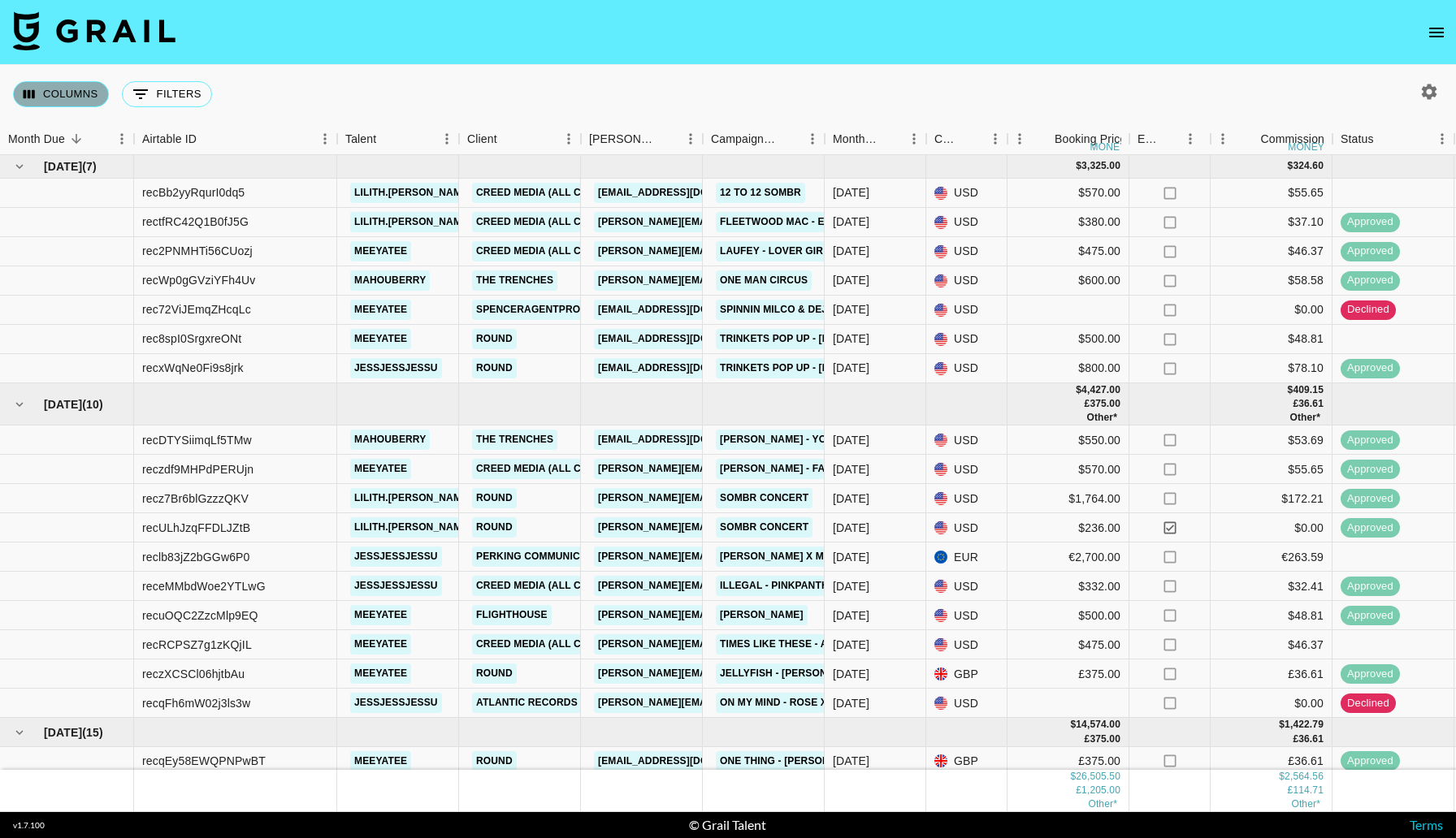
click at [92, 95] on button "Columns" at bounding box center [60, 94] width 96 height 26
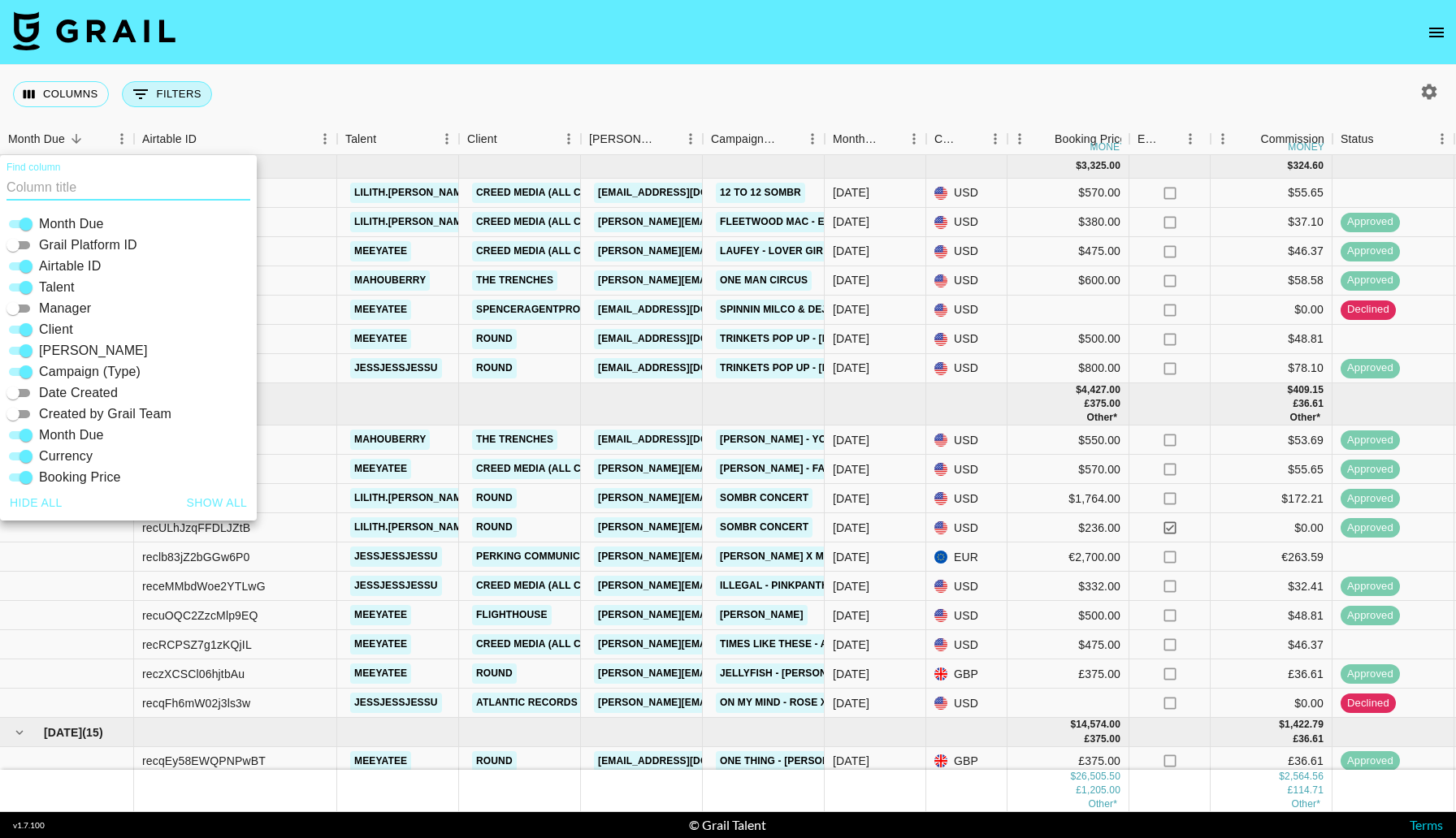
click at [189, 105] on button "0 Filters" at bounding box center [167, 94] width 91 height 26
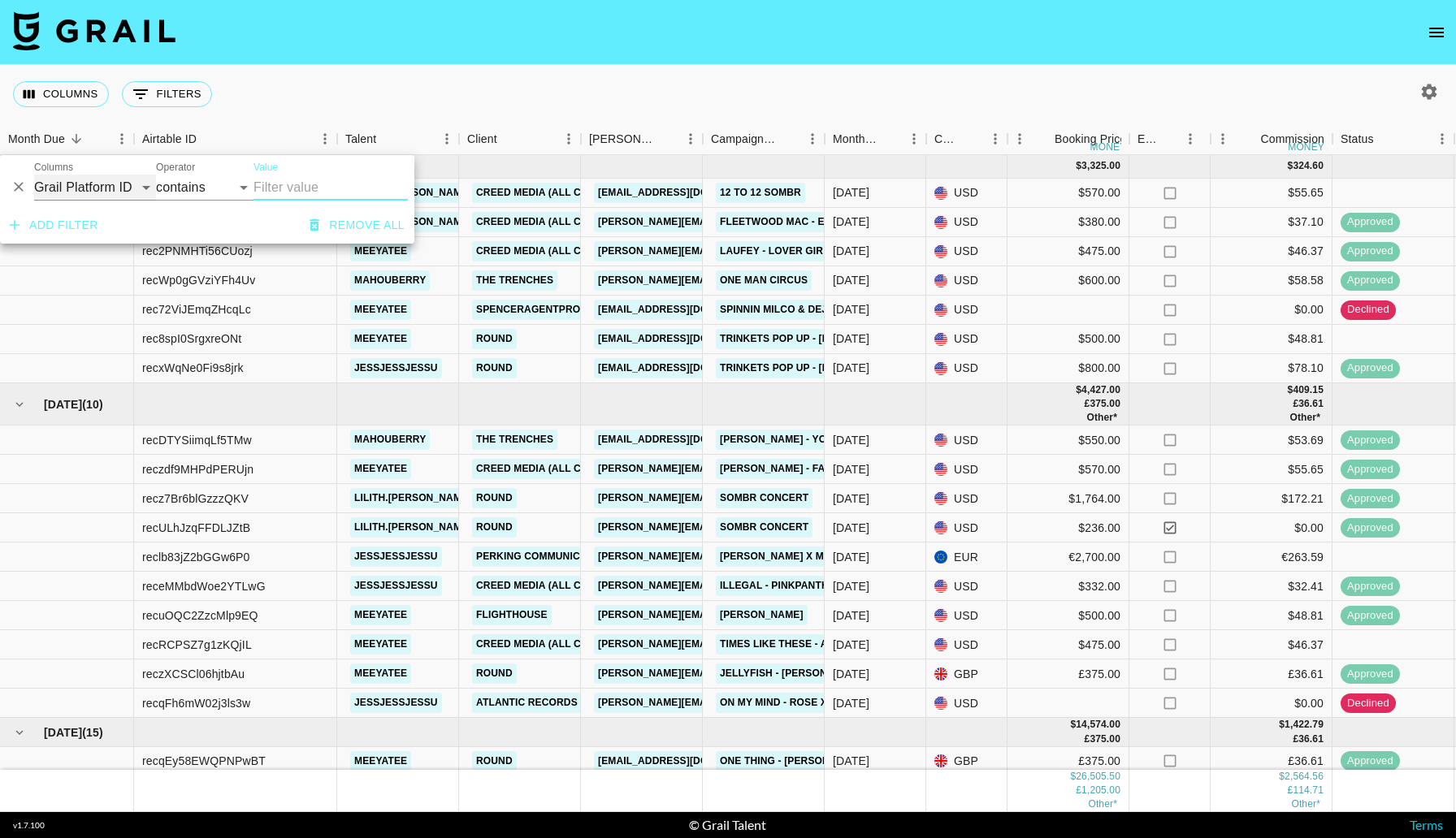
click at [119, 177] on select "Grail Platform ID Airtable ID Talent Manager Client [PERSON_NAME] Campaign (Typ…" at bounding box center [94, 188] width 122 height 26
select select "talentName"
click at [283, 196] on input "Value" at bounding box center [330, 188] width 155 height 26
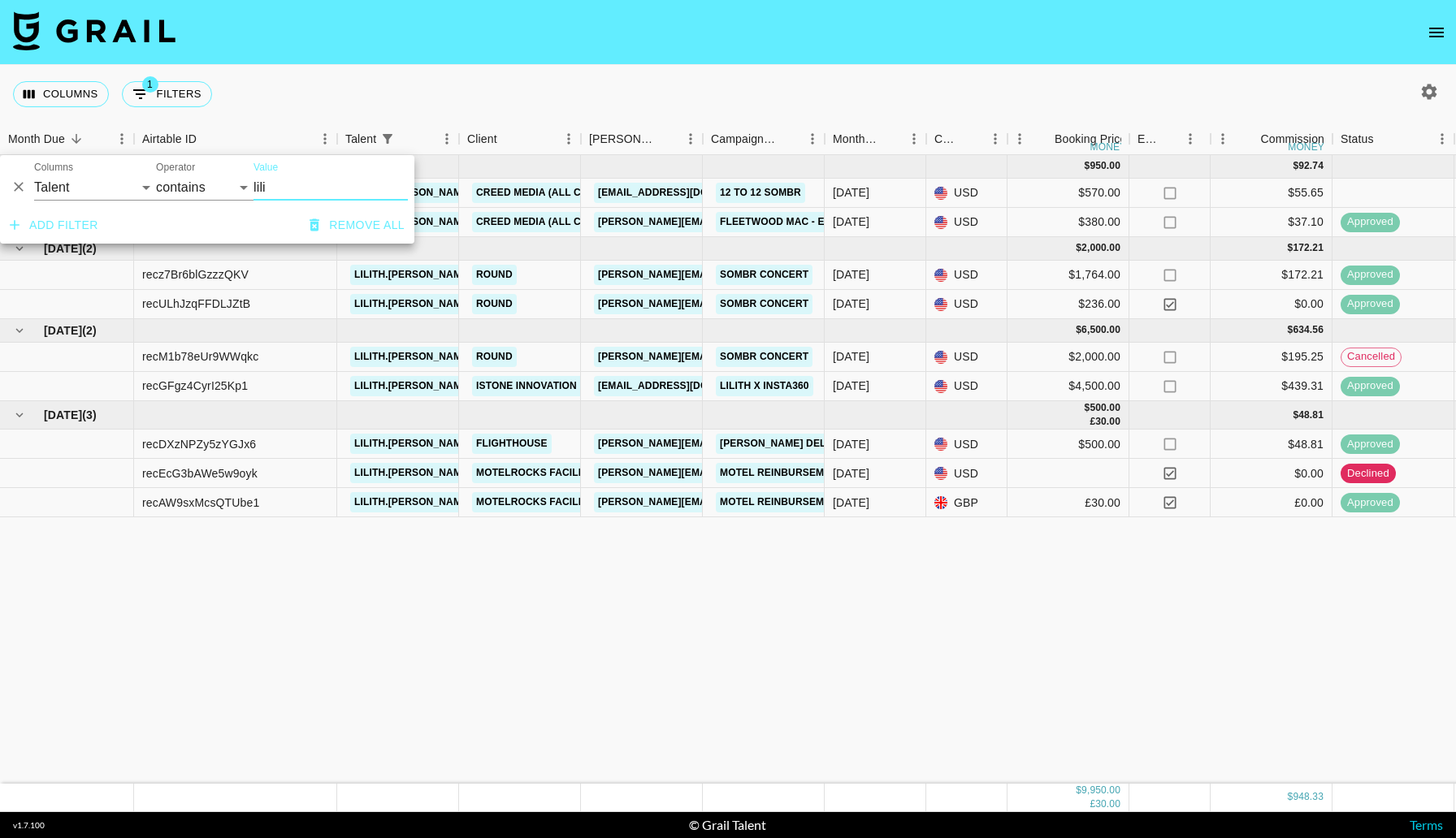
type input "lili"
click at [577, 70] on div "Columns 1 Filters + Booking" at bounding box center [728, 94] width 1456 height 59
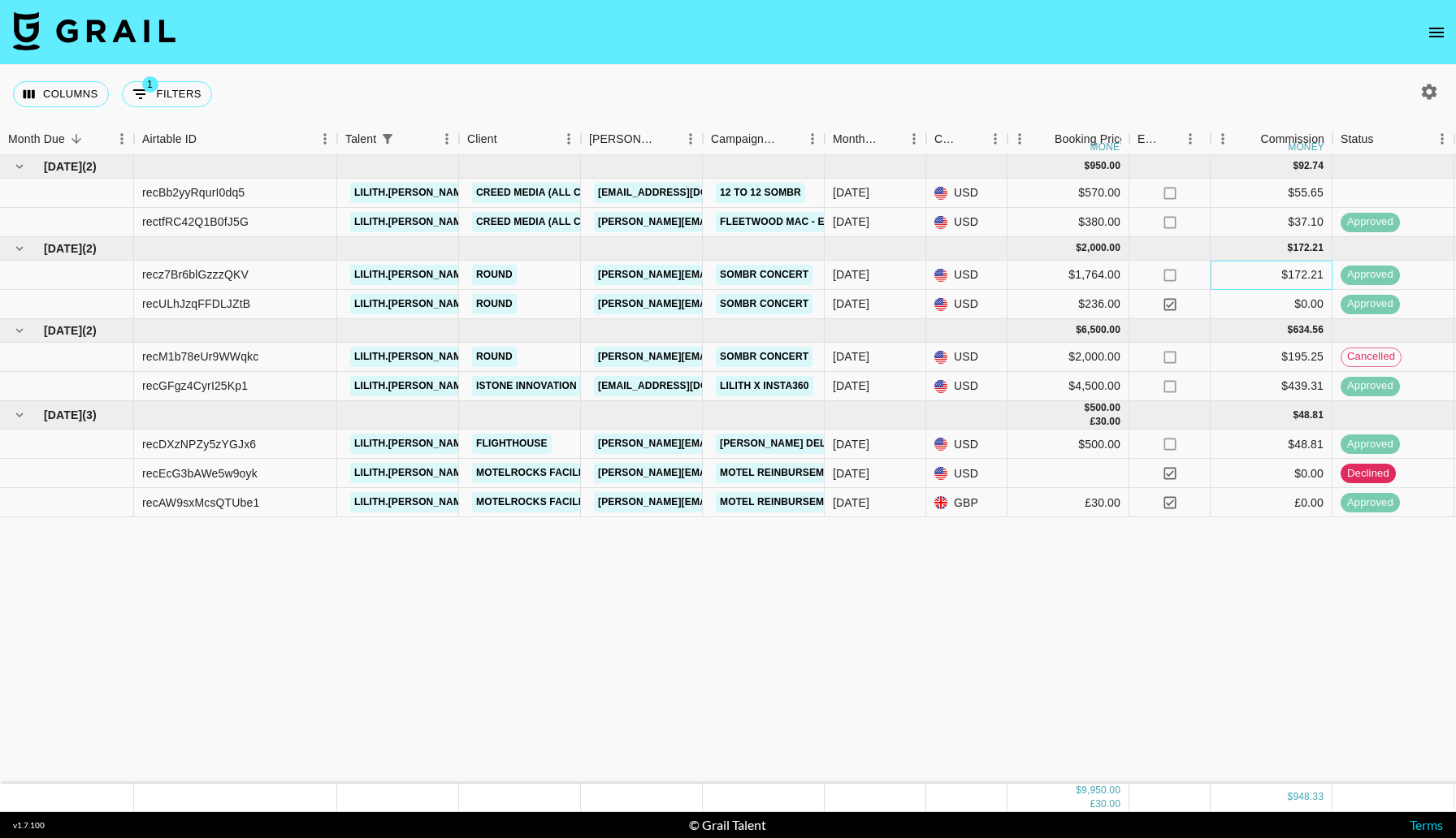
click at [1249, 270] on div "$172.21" at bounding box center [1271, 275] width 122 height 29
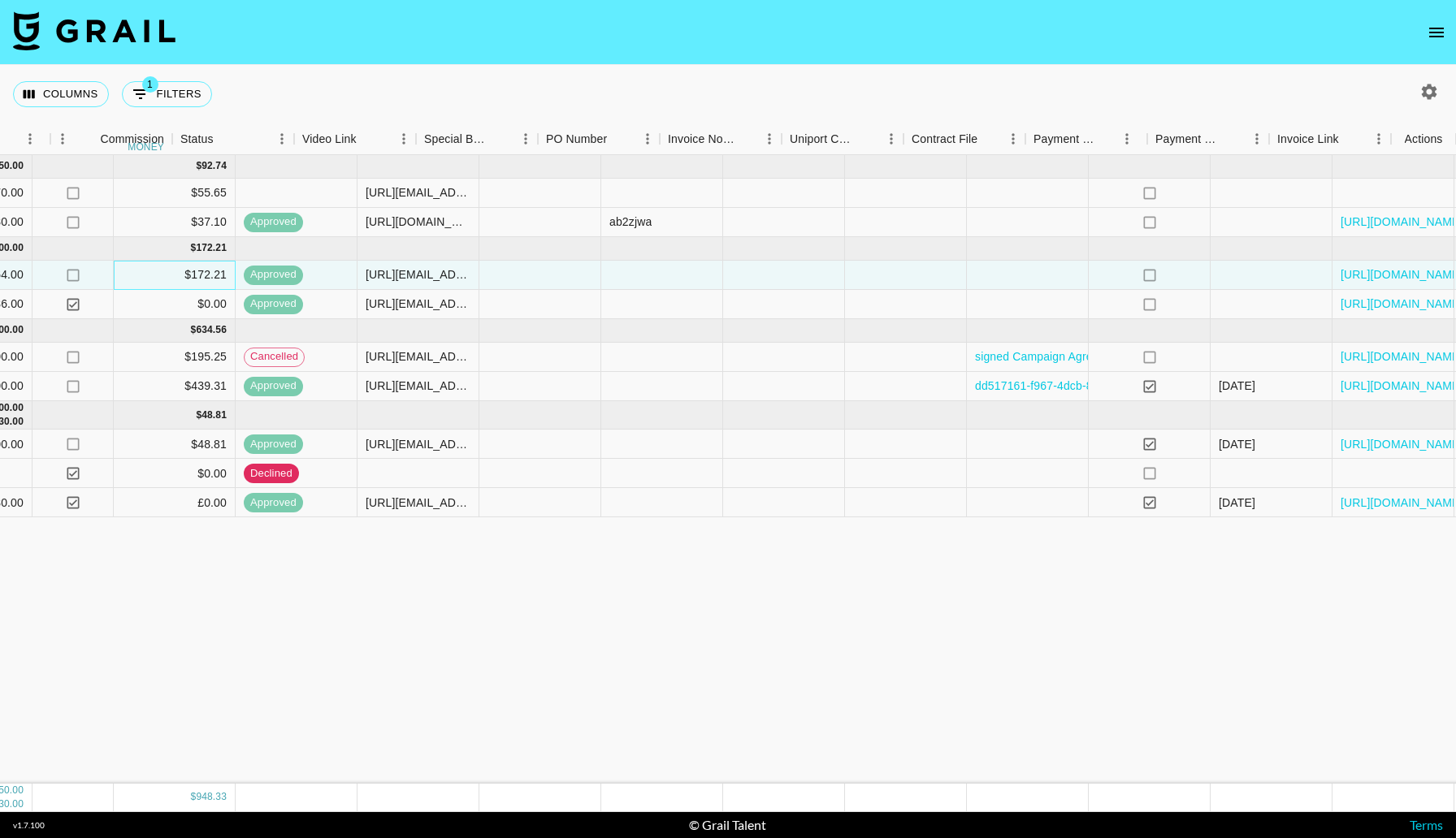
scroll to position [0, 1160]
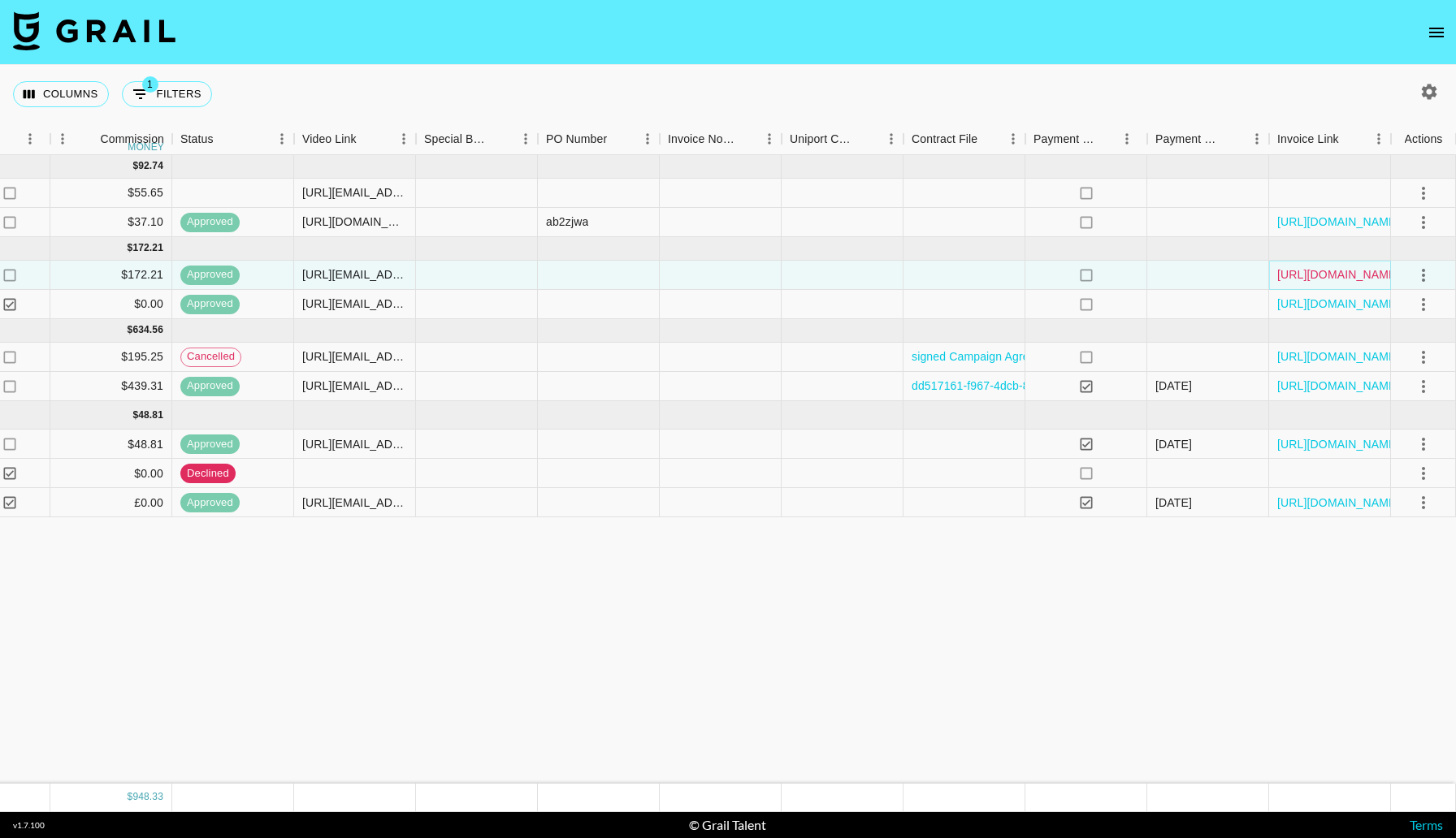
click at [1337, 275] on link "[URL][DOMAIN_NAME]" at bounding box center [1339, 274] width 123 height 16
click at [1331, 354] on link "[URL][DOMAIN_NAME]" at bounding box center [1339, 357] width 123 height 16
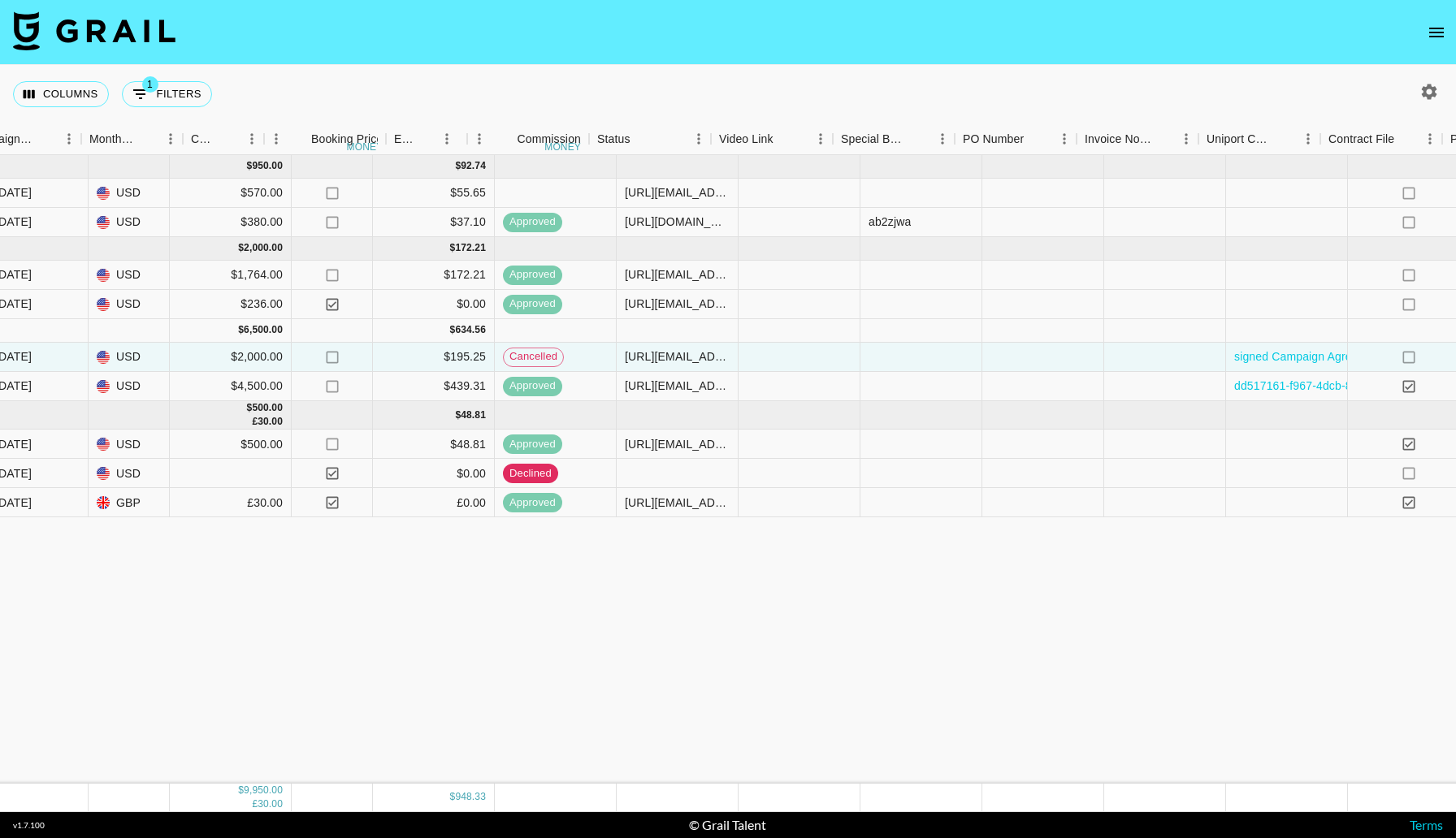
scroll to position [0, 0]
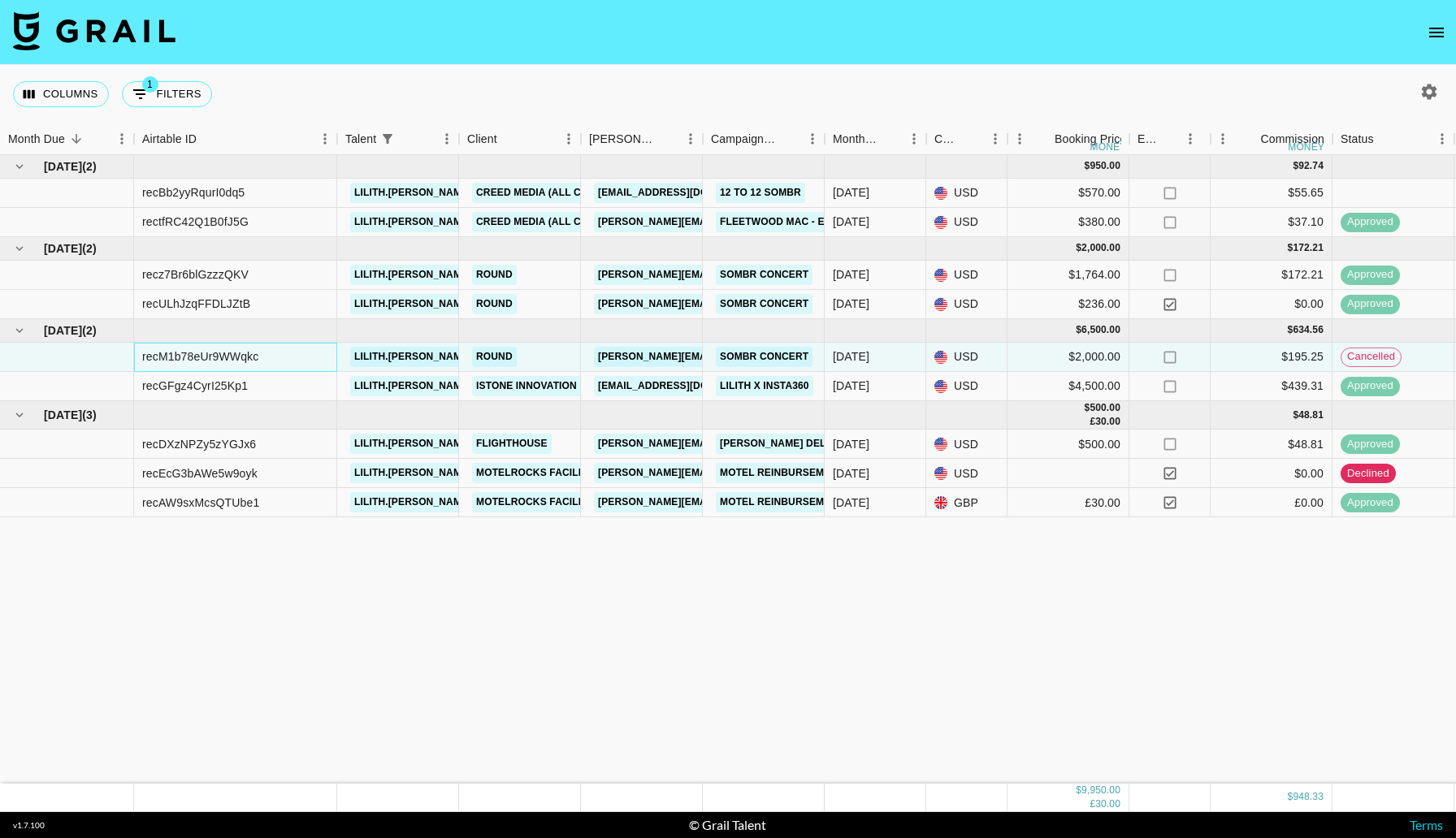
click at [213, 359] on div "recM1b78eUr9WWqkc" at bounding box center [200, 357] width 116 height 16
copy div "recM1b78eUr9WWqkc"
click at [943, 282] on div "USD" at bounding box center [966, 275] width 81 height 29
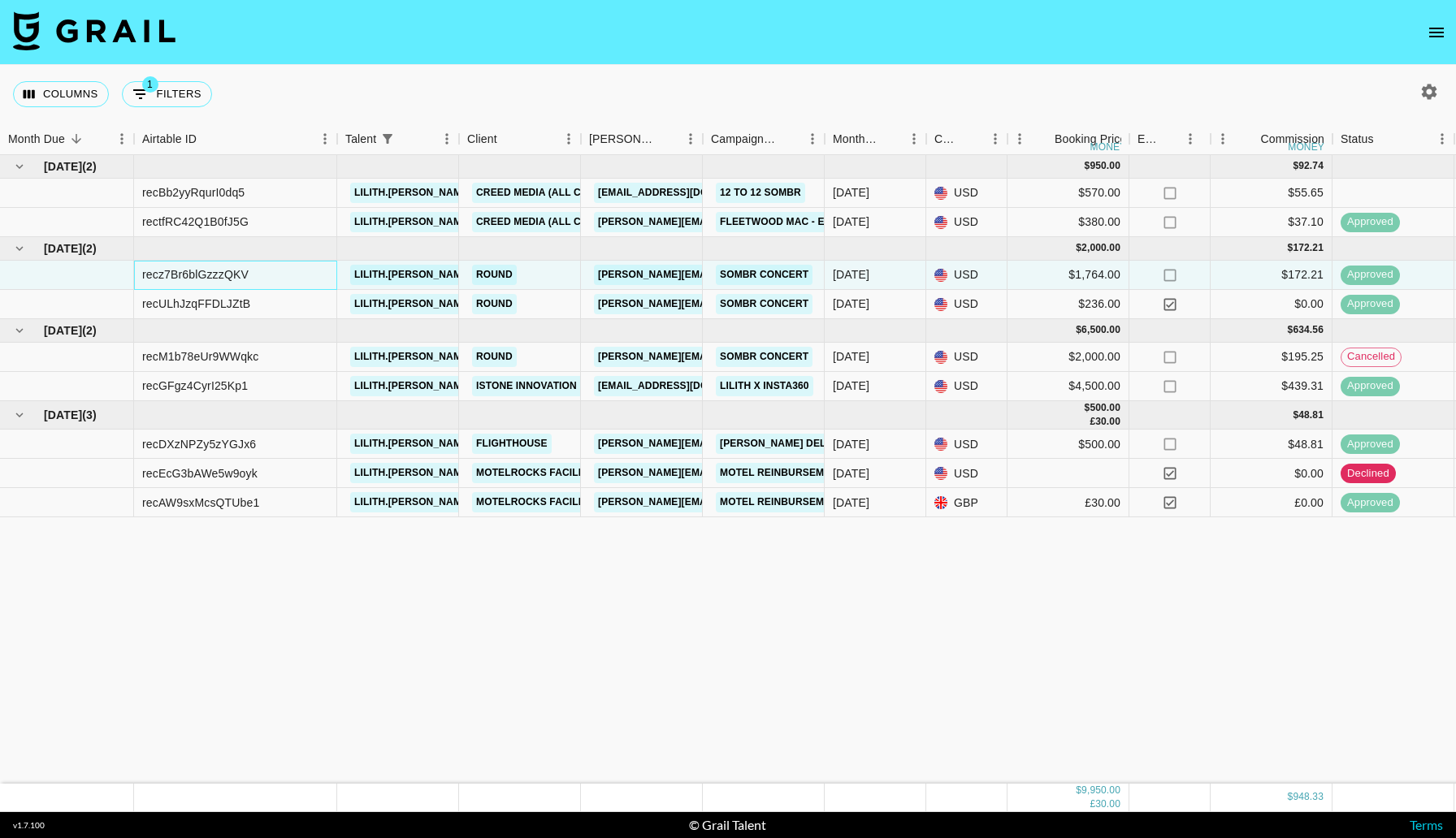
click at [227, 273] on div "recz7Br6blGzzzQKV" at bounding box center [195, 274] width 106 height 16
copy div "recz7Br6blGzzzQKV"
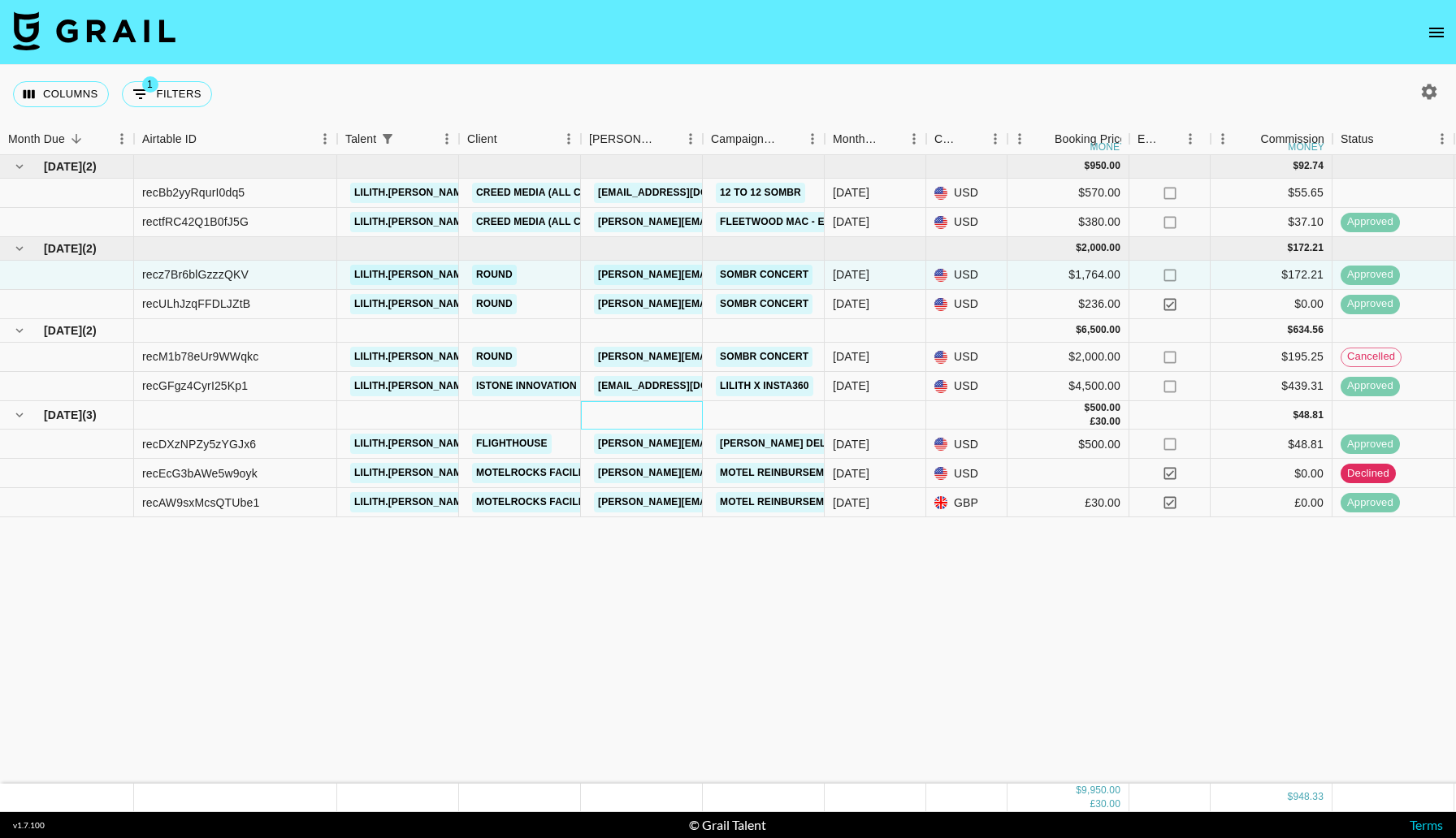
drag, startPoint x: 635, startPoint y: 427, endPoint x: 455, endPoint y: 338, distance: 200.8
click at [471, 344] on div "Aug '25 ( 2 ) $ 950.00 $ 92.74 recBb2yyRqurI0dq5 lilith.marie.xx Creed Media (A…" at bounding box center [1308, 337] width 2616 height 362
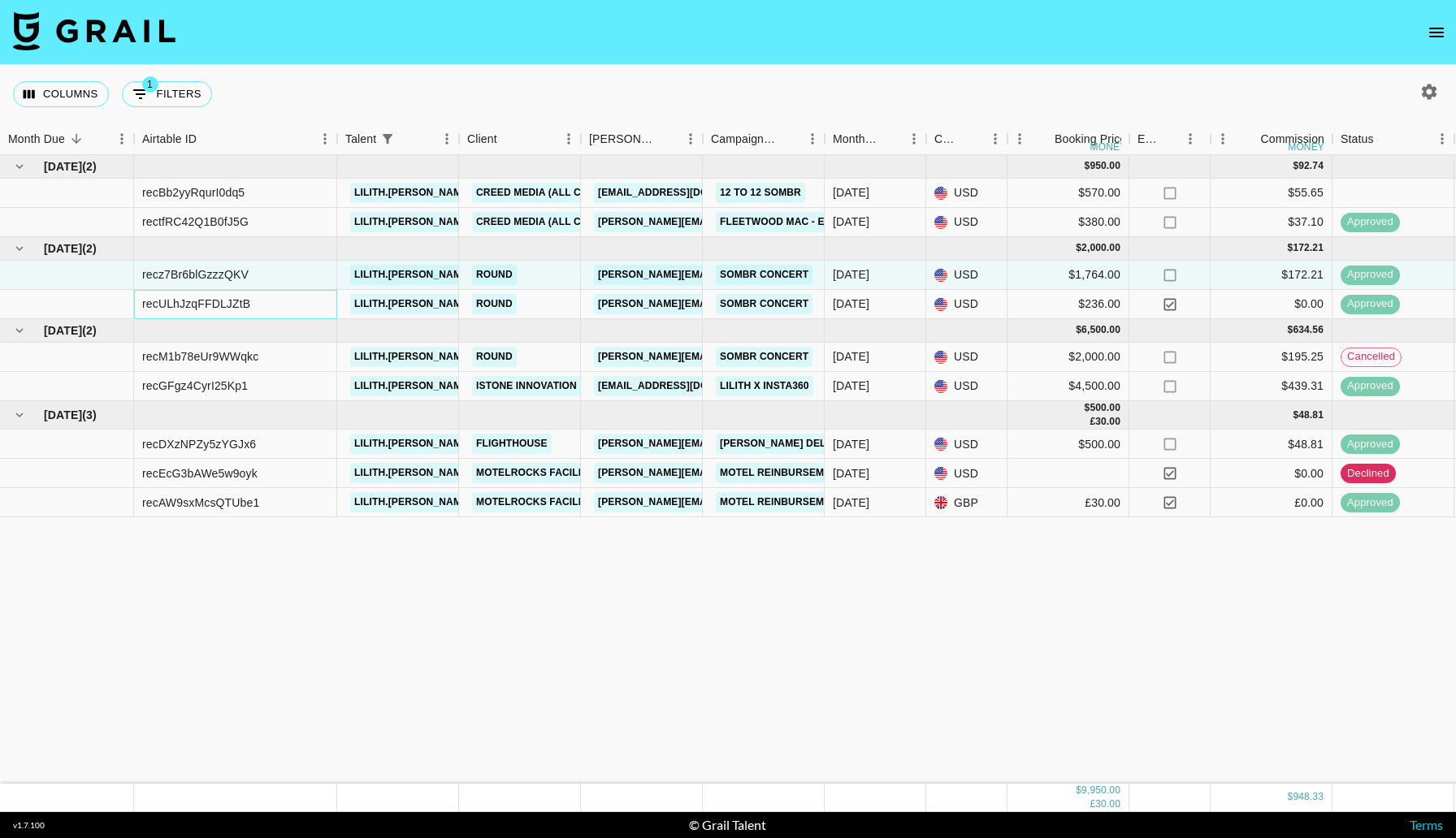
click at [249, 304] on div "recULhJzqFFDLJZtB" at bounding box center [196, 304] width 108 height 16
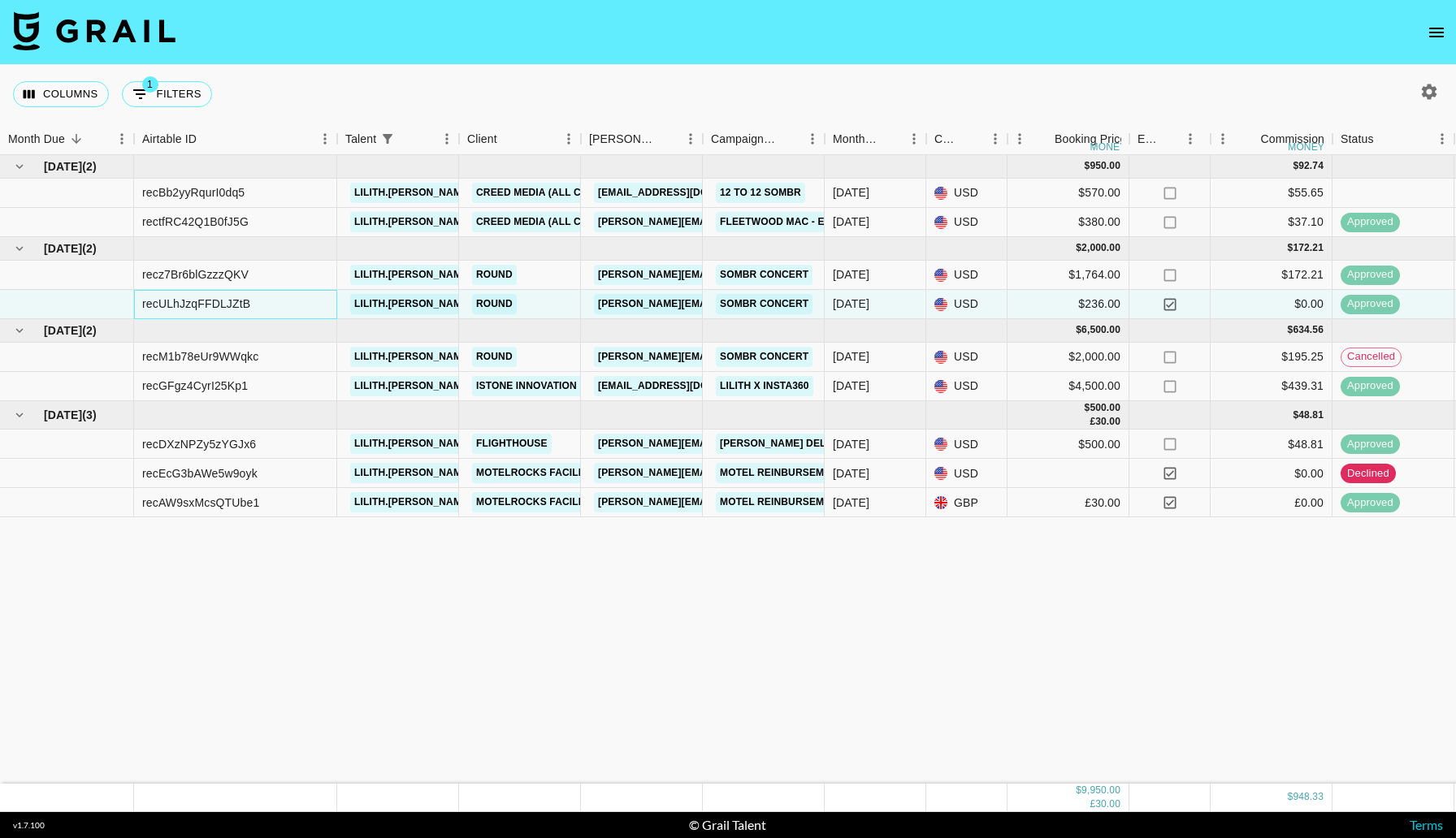
click at [249, 304] on div "recULhJzqFFDLJZtB" at bounding box center [196, 304] width 108 height 16
click at [197, 304] on div "recULhJzqFFDLJZtB" at bounding box center [196, 304] width 108 height 16
click at [196, 304] on div "recULhJzqFFDLJZtB" at bounding box center [196, 304] width 108 height 16
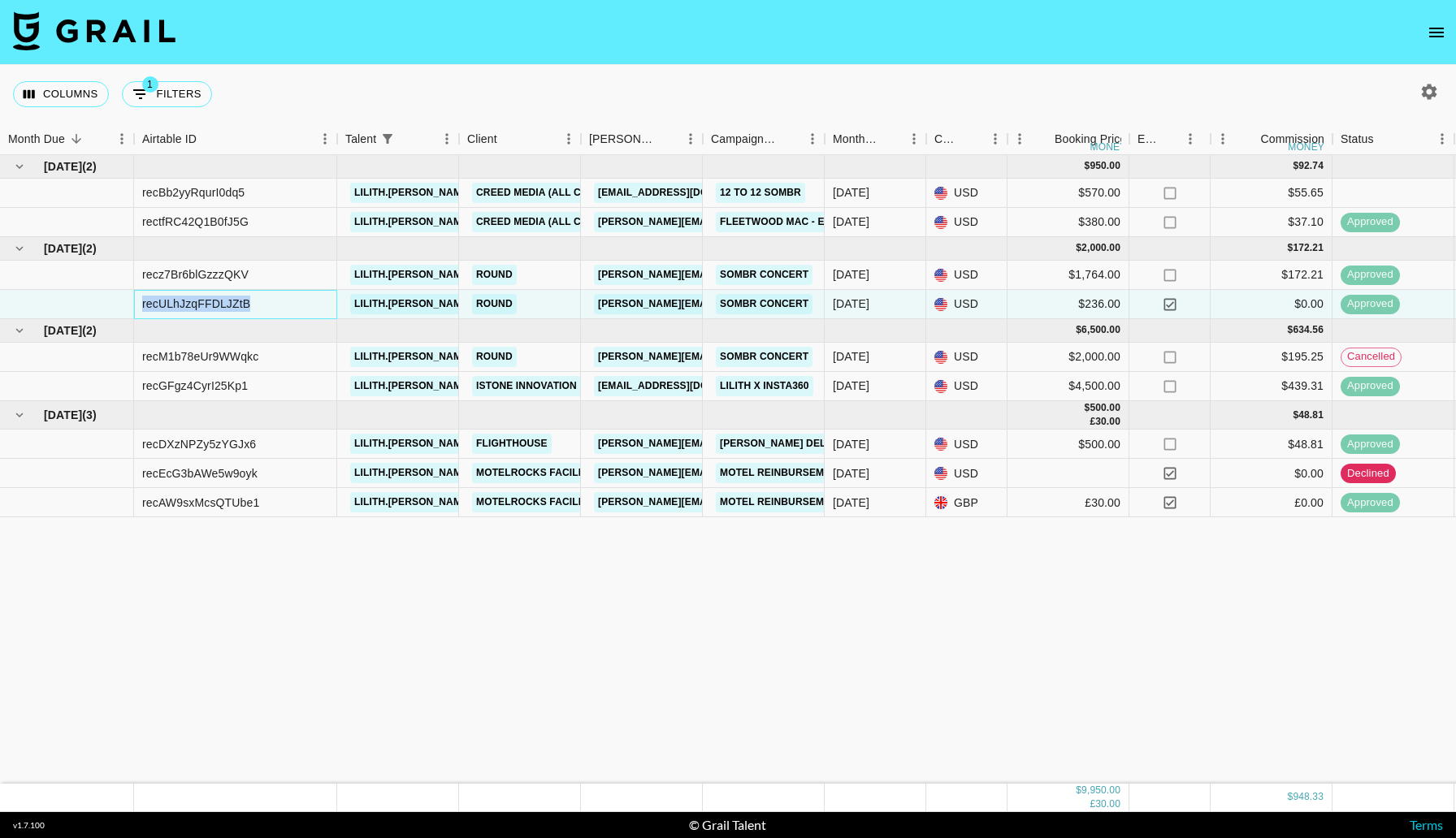
copy div "recULhJzqFFDLJZtB"
